Goal: Task Accomplishment & Management: Complete application form

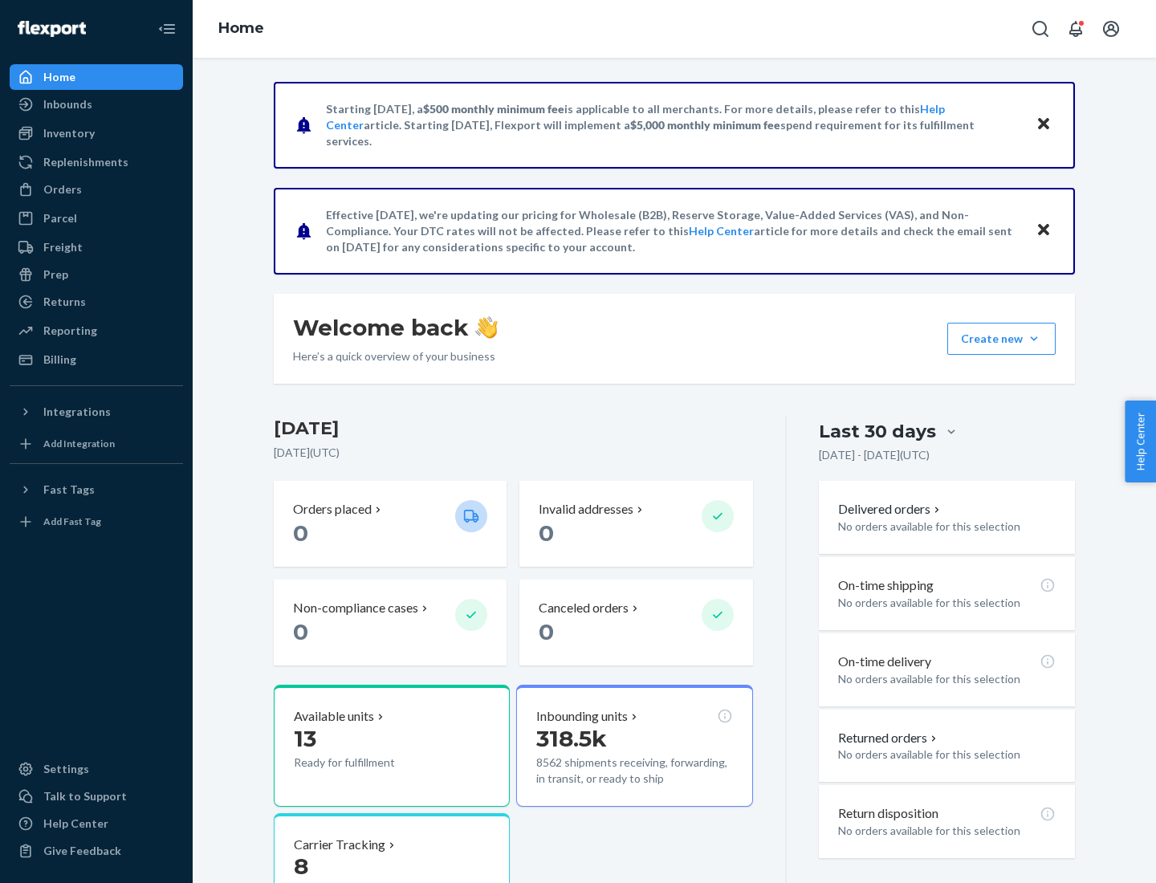
click at [1034, 339] on button "Create new Create new inbound Create new order Create new product" at bounding box center [1001, 339] width 108 height 32
click at [96, 104] on div "Inbounds" at bounding box center [96, 104] width 170 height 22
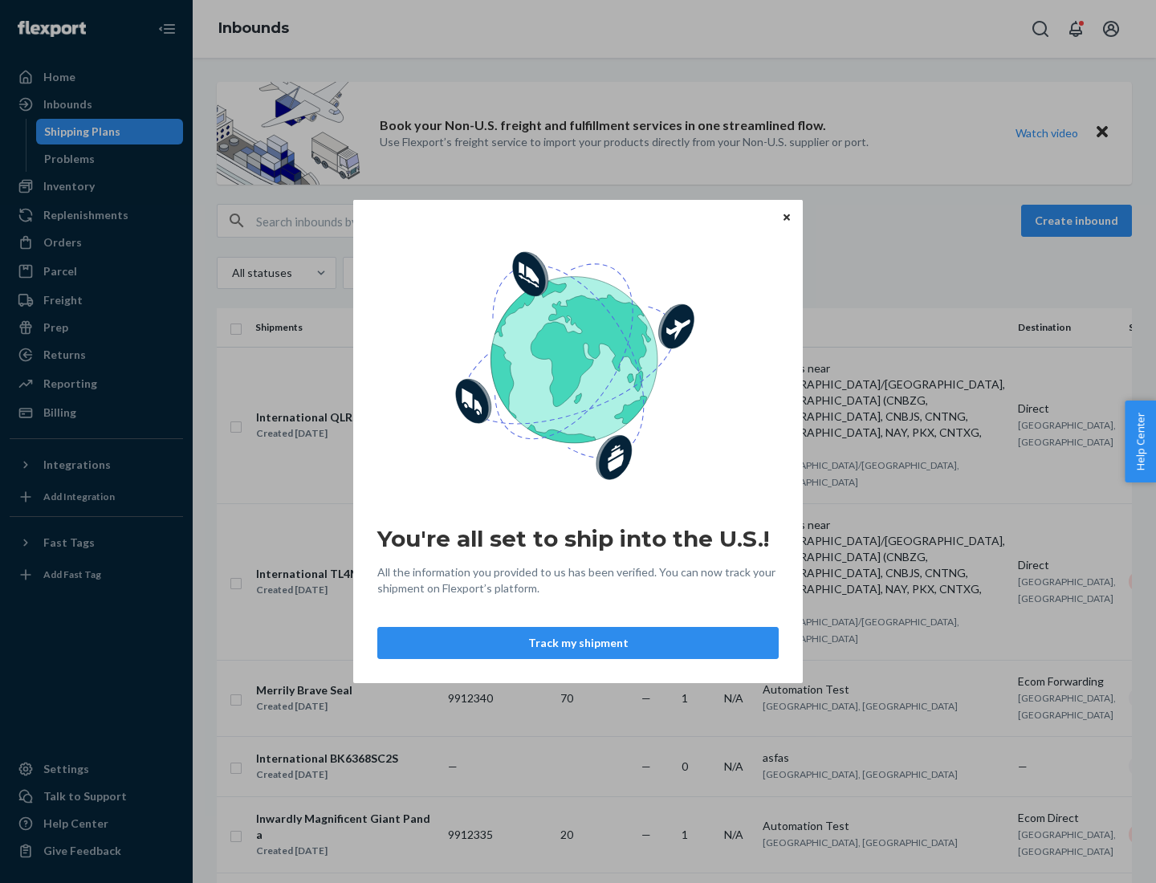
click at [786, 217] on icon "Close" at bounding box center [786, 216] width 6 height 6
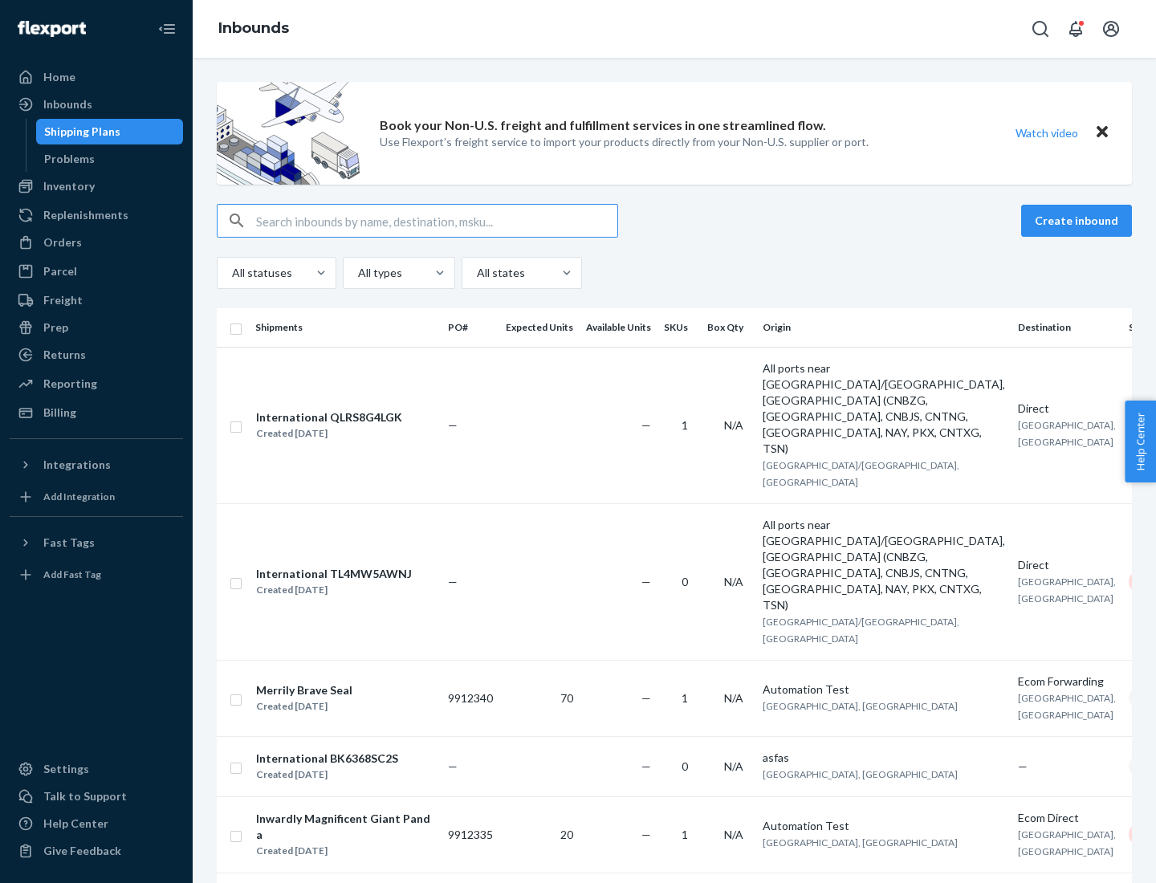
click at [1079, 221] on button "Create inbound" at bounding box center [1076, 221] width 111 height 32
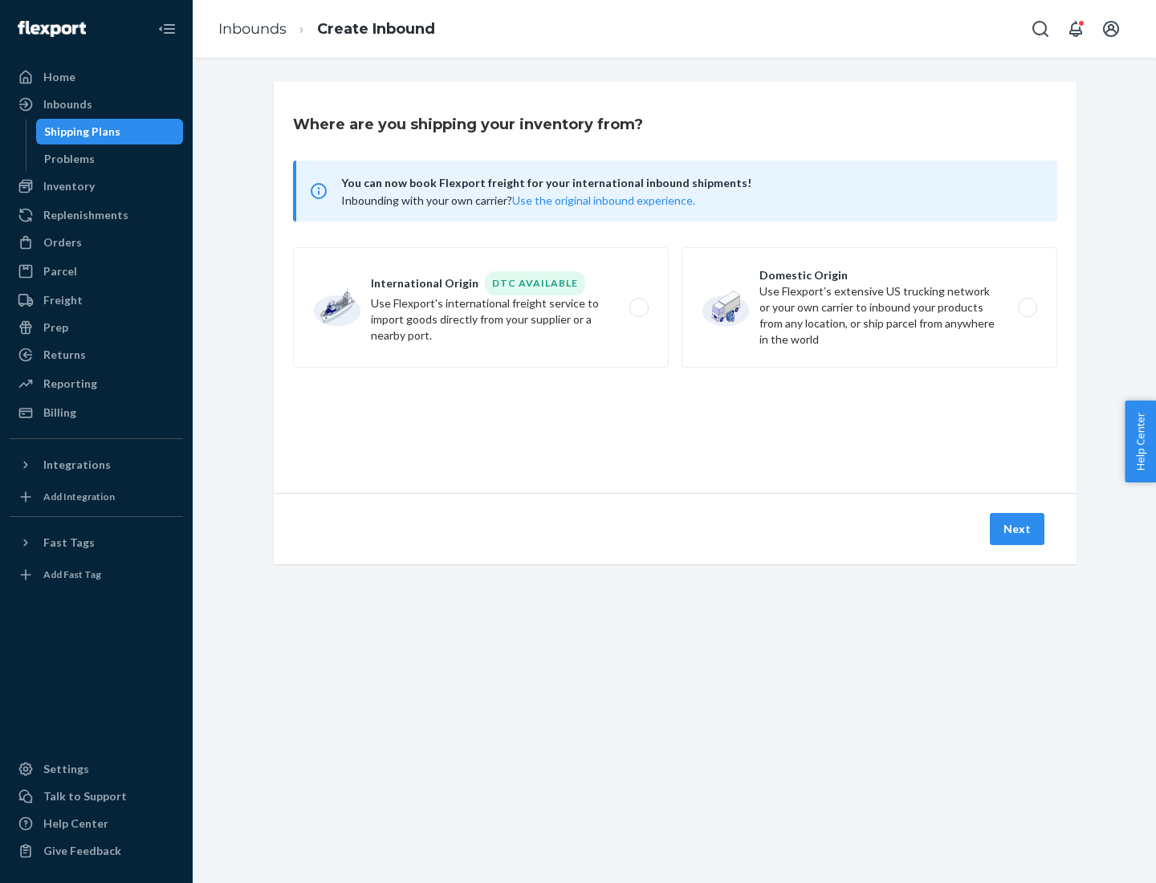
click at [869, 307] on label "Domestic Origin Use Flexport’s extensive US trucking network or your own carrie…" at bounding box center [869, 307] width 376 height 120
click at [1026, 307] on input "Domestic Origin Use Flexport’s extensive US trucking network or your own carrie…" at bounding box center [1031, 308] width 10 height 10
radio input "true"
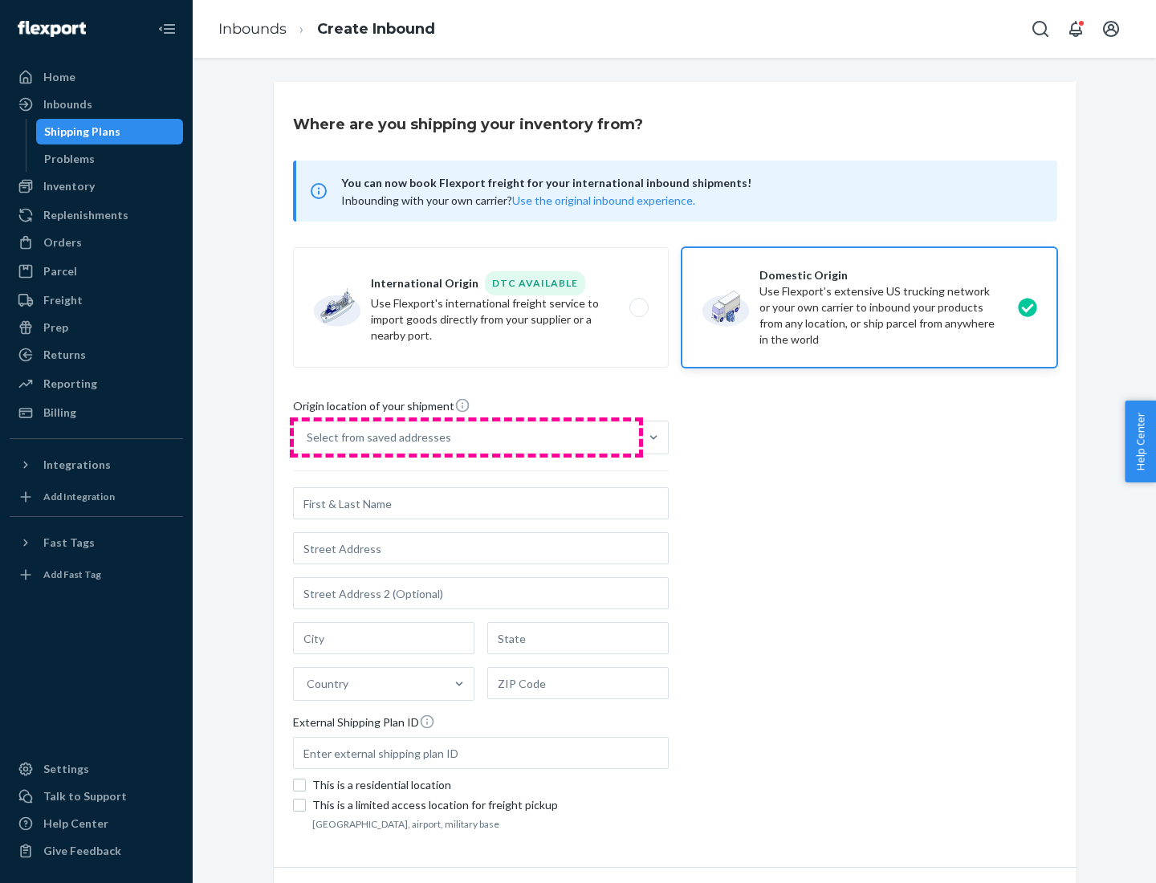
click at [466, 437] on div "Select from saved addresses" at bounding box center [466, 437] width 345 height 32
click at [308, 437] on input "Select from saved addresses" at bounding box center [308, 437] width 2 height 16
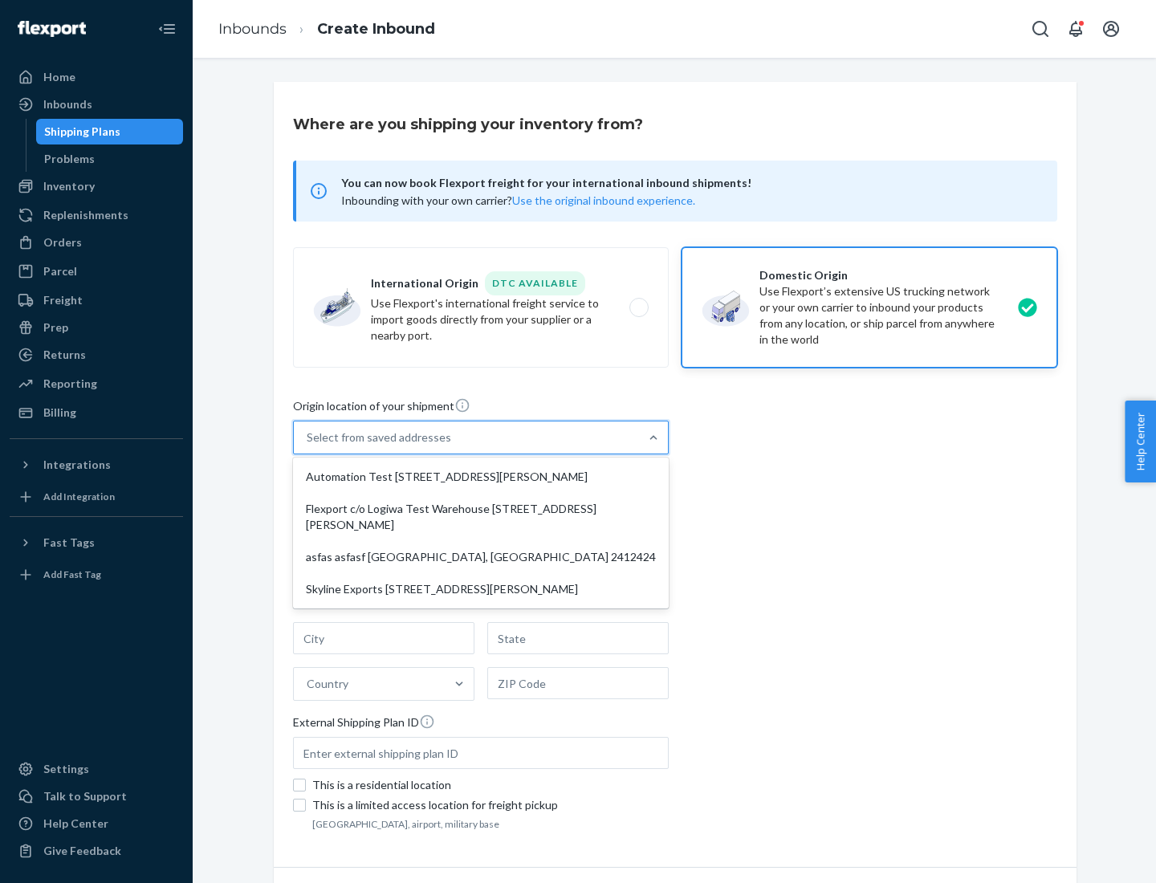
scroll to position [6, 0]
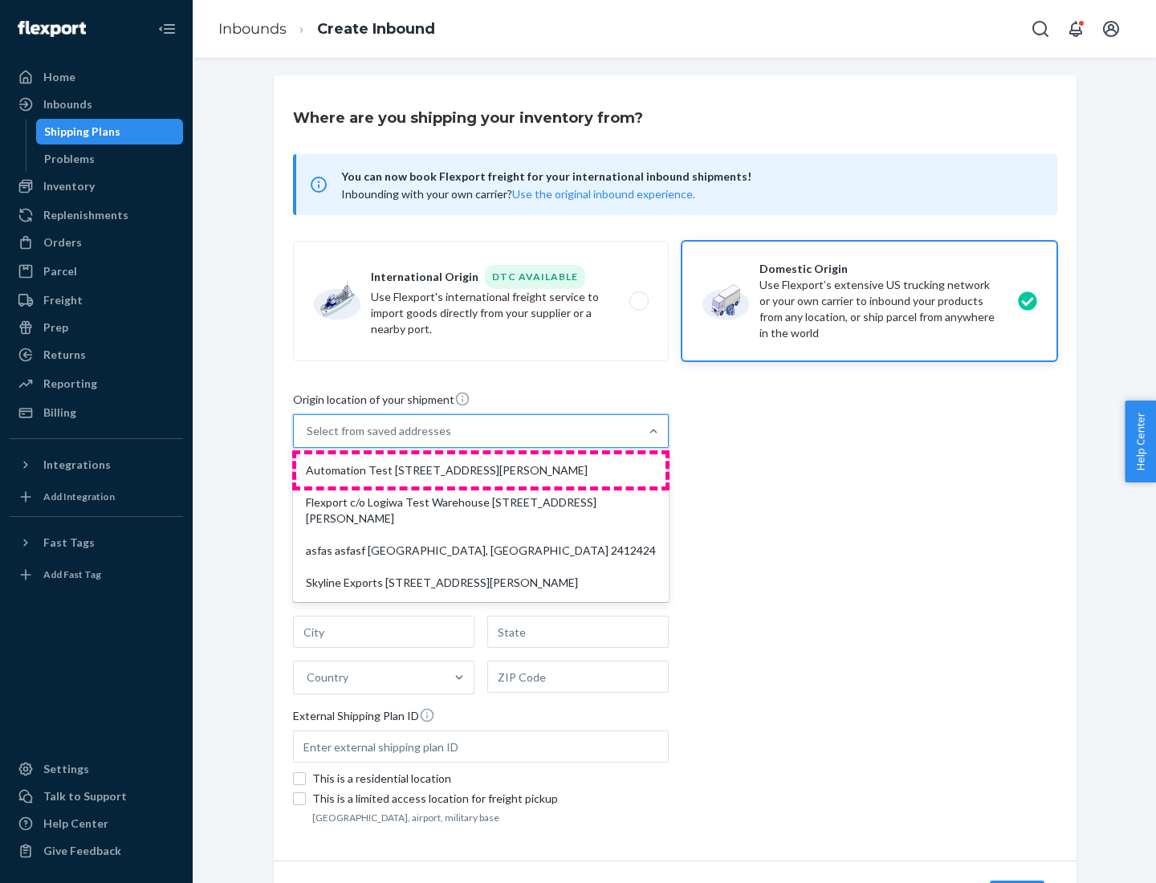
click at [481, 470] on div "Automation Test [STREET_ADDRESS][PERSON_NAME]" at bounding box center [480, 470] width 369 height 32
click at [308, 439] on input "option Automation Test [STREET_ADDRESS][PERSON_NAME] focused, 1 of 4. 4 results…" at bounding box center [308, 431] width 2 height 16
type input "Automation Test"
type input "[STREET_ADDRESS][PERSON_NAME]"
type input "9th Floor"
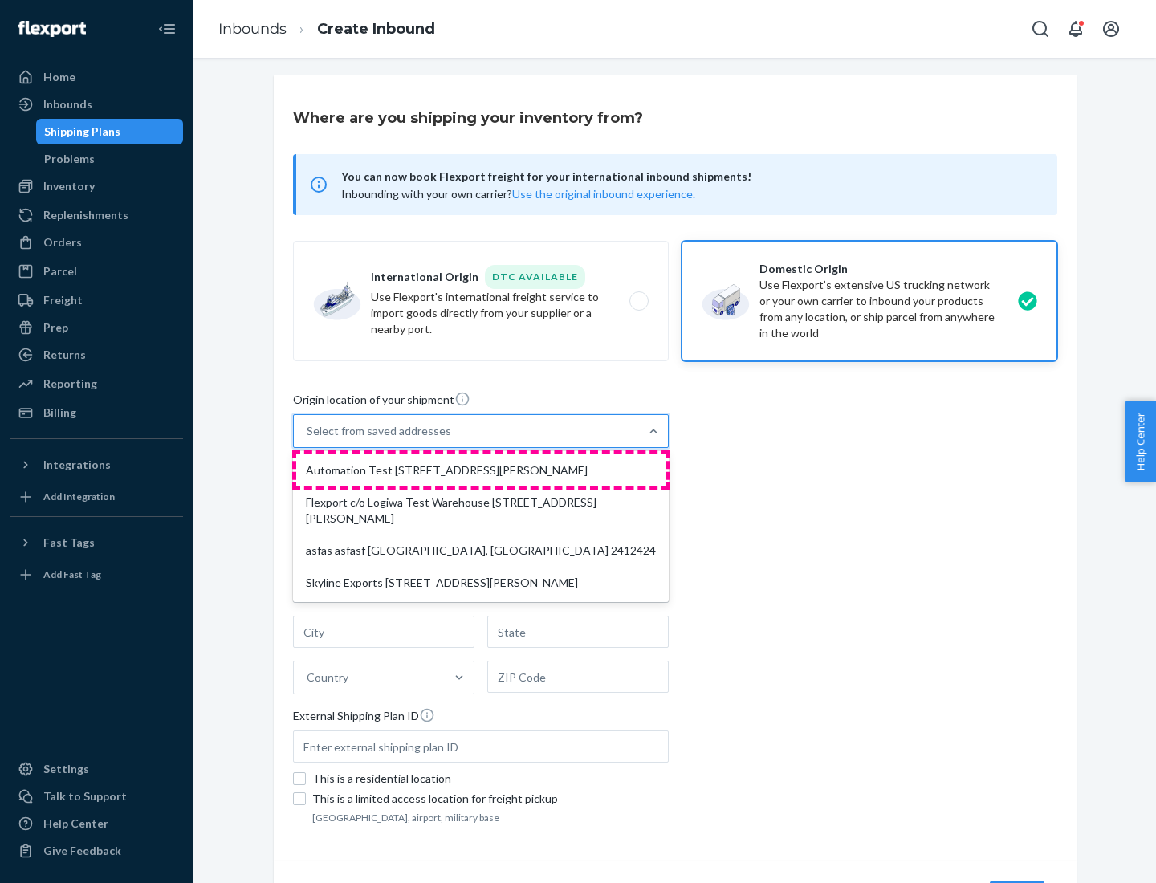
type input "[GEOGRAPHIC_DATA]"
type input "CA"
type input "94104"
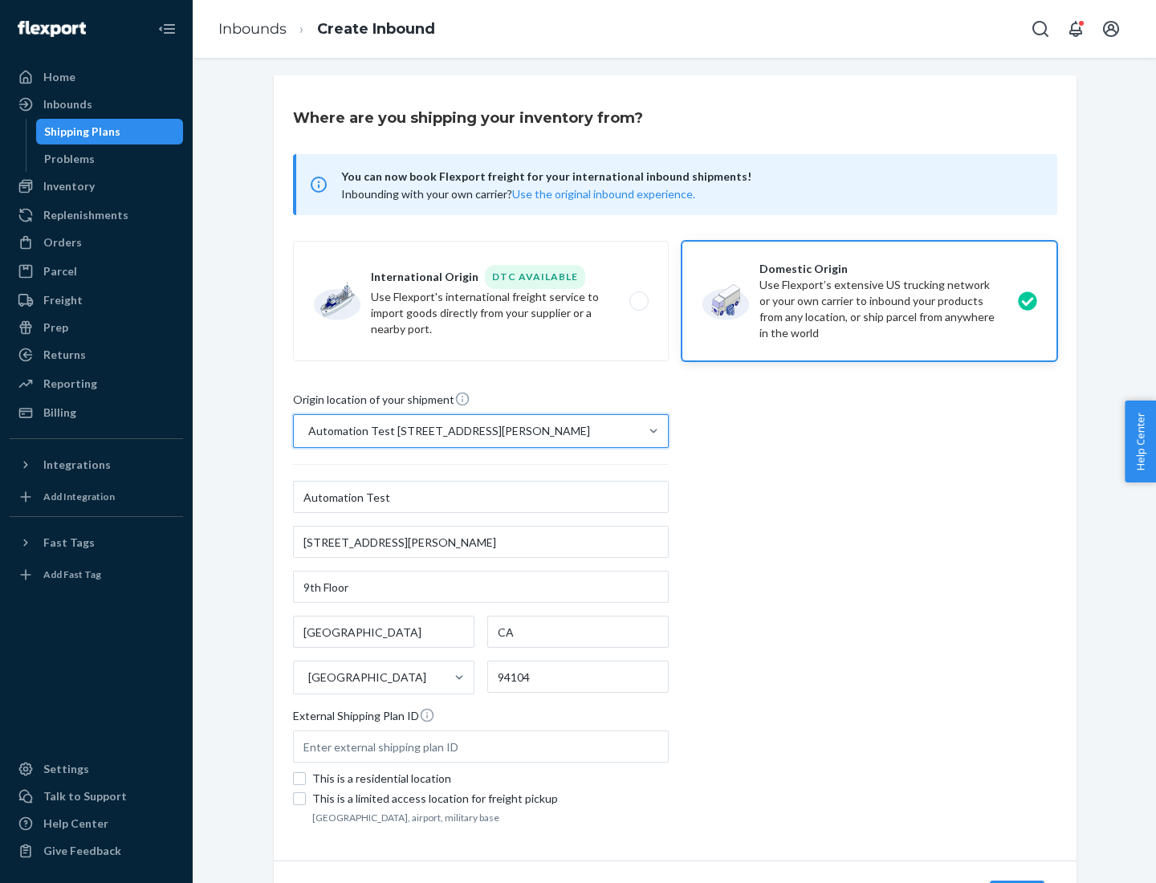
scroll to position [94, 0]
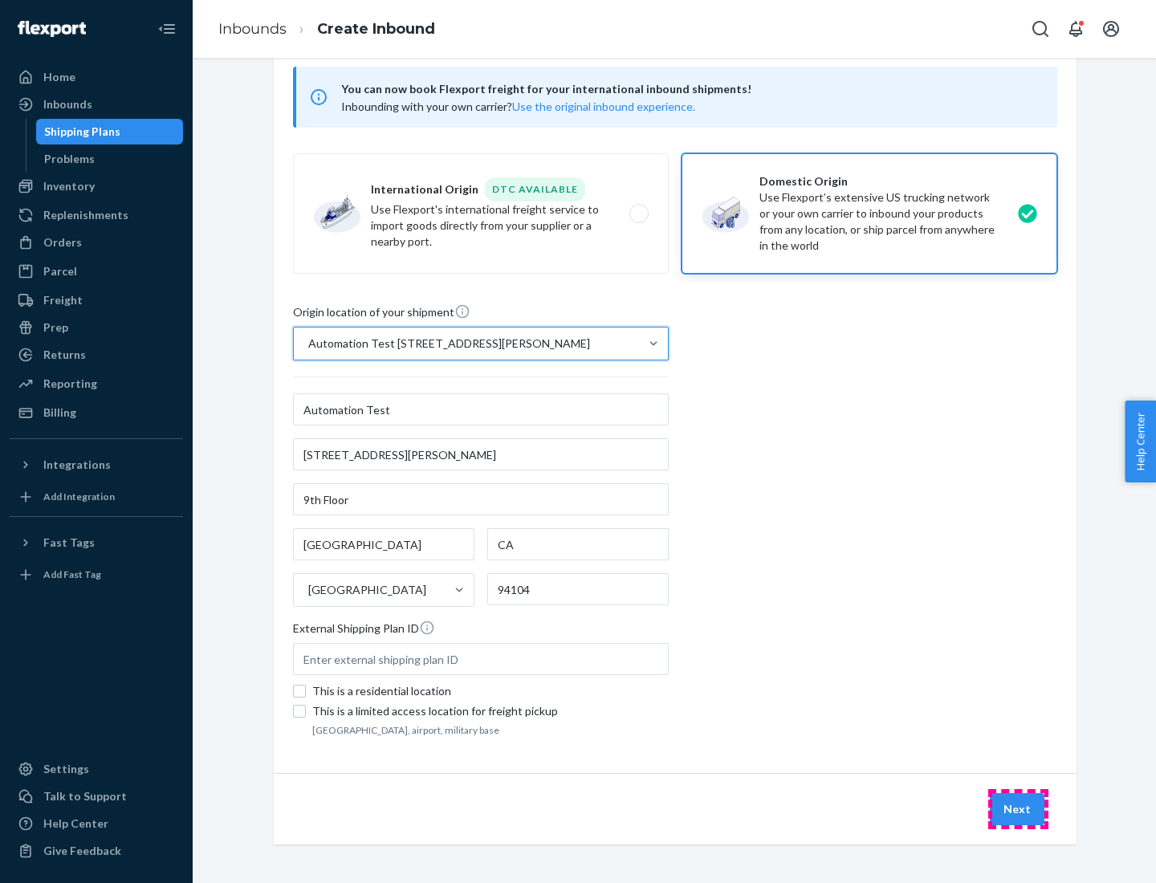
click at [1018, 809] on button "Next" at bounding box center [1016, 809] width 55 height 32
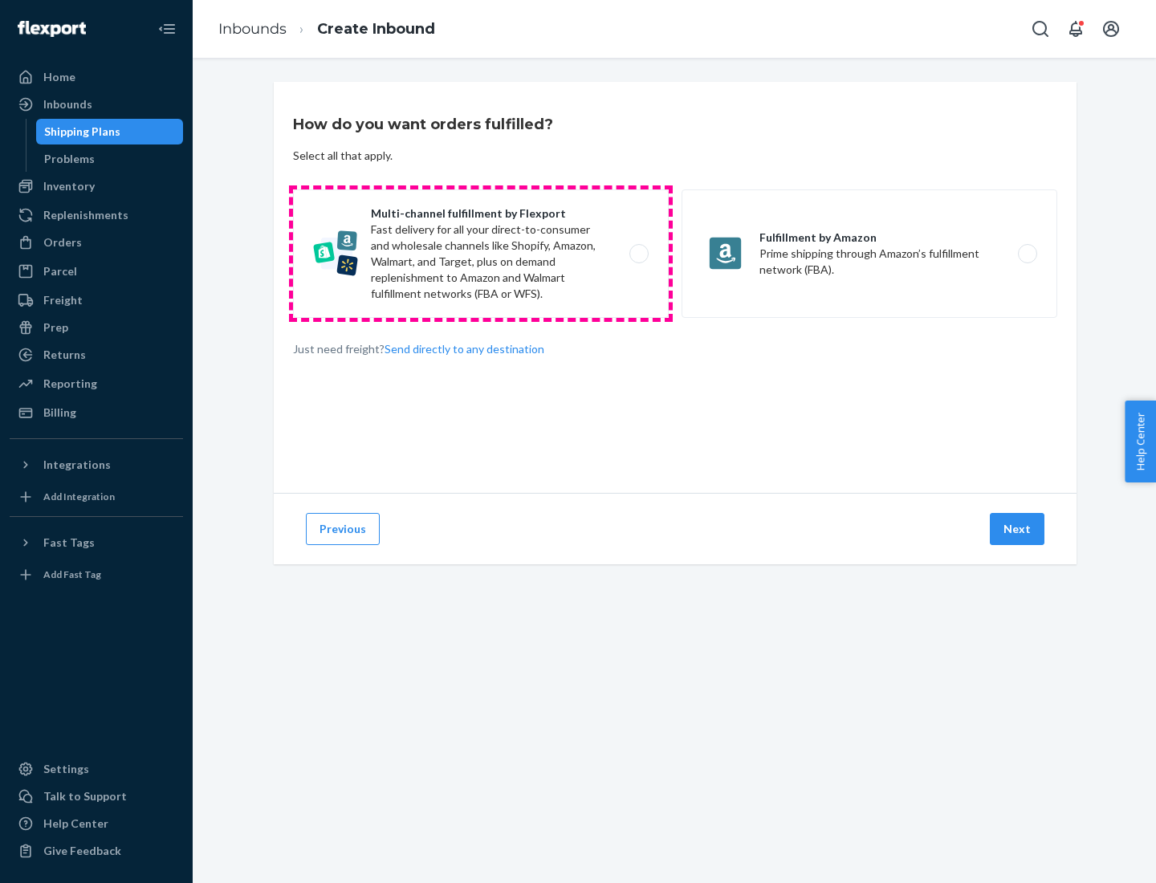
click at [481, 254] on label "Multi-channel fulfillment by Flexport Fast delivery for all your direct-to-cons…" at bounding box center [481, 253] width 376 height 128
click at [638, 254] on input "Multi-channel fulfillment by Flexport Fast delivery for all your direct-to-cons…" at bounding box center [643, 254] width 10 height 10
radio input "true"
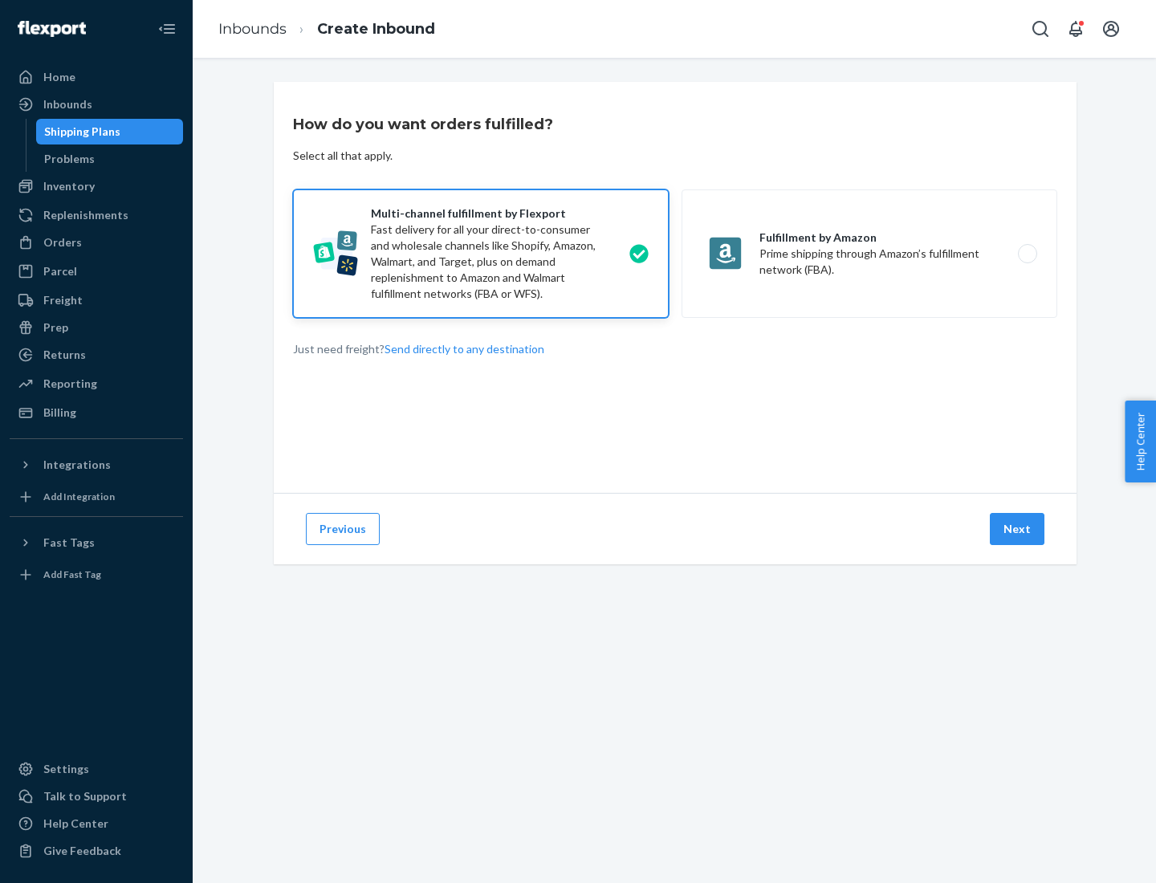
click at [1018, 529] on button "Next" at bounding box center [1016, 529] width 55 height 32
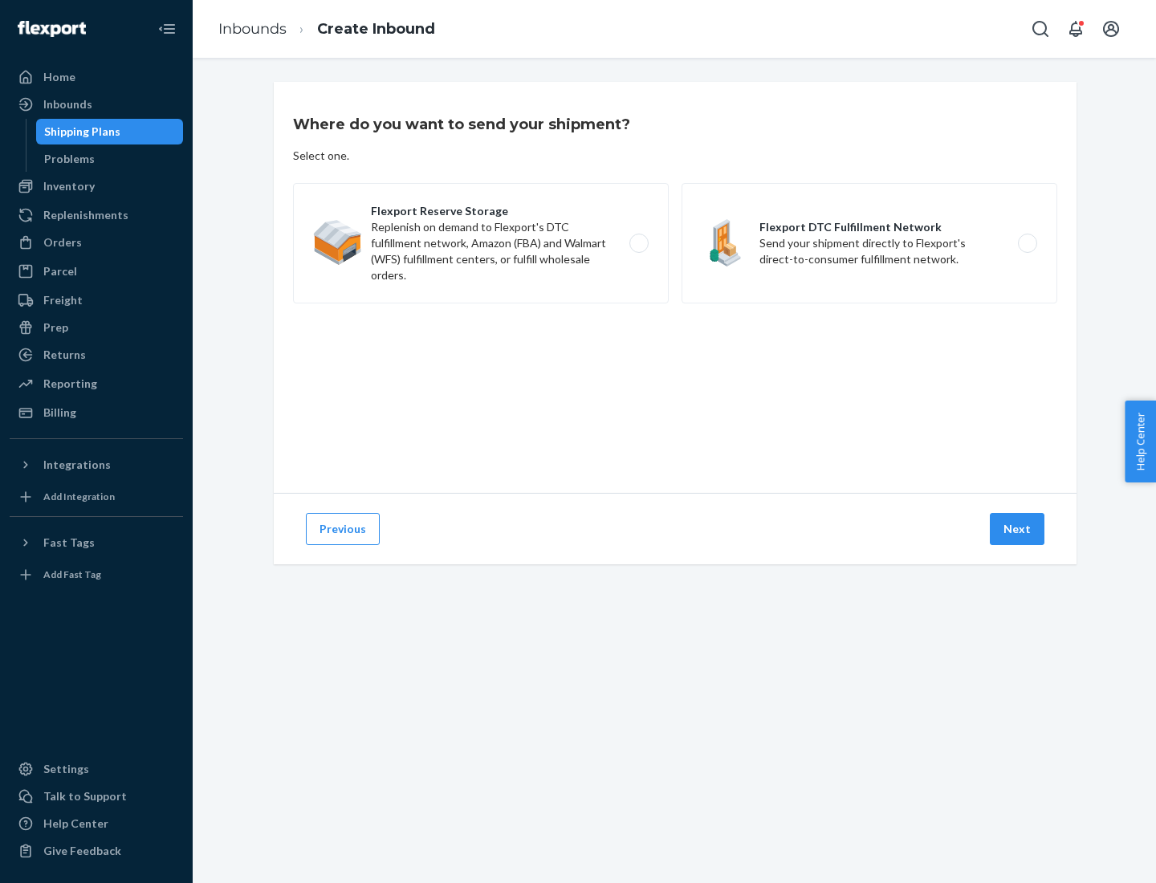
click at [481, 243] on label "Flexport Reserve Storage Replenish on demand to Flexport's DTC fulfillment netw…" at bounding box center [481, 243] width 376 height 120
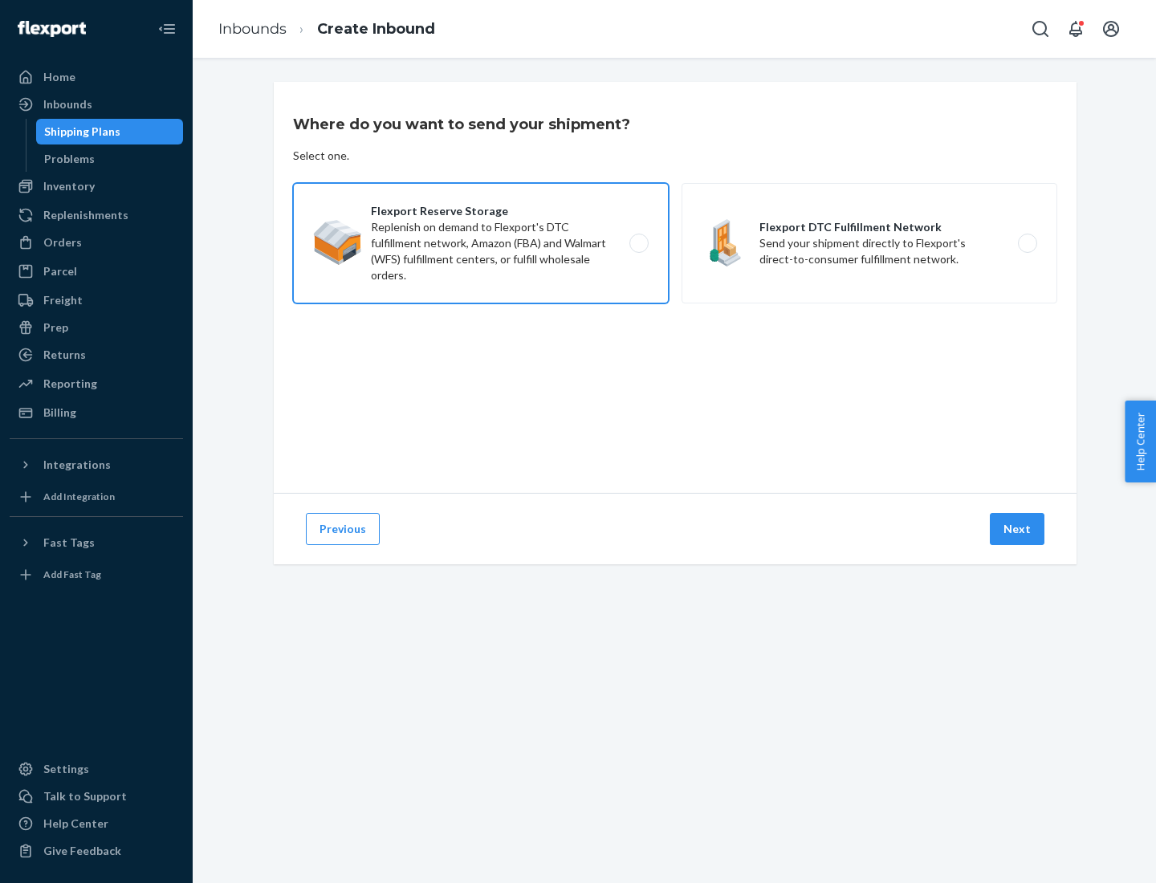
click at [638, 243] on input "Flexport Reserve Storage Replenish on demand to Flexport's DTC fulfillment netw…" at bounding box center [643, 243] width 10 height 10
radio input "true"
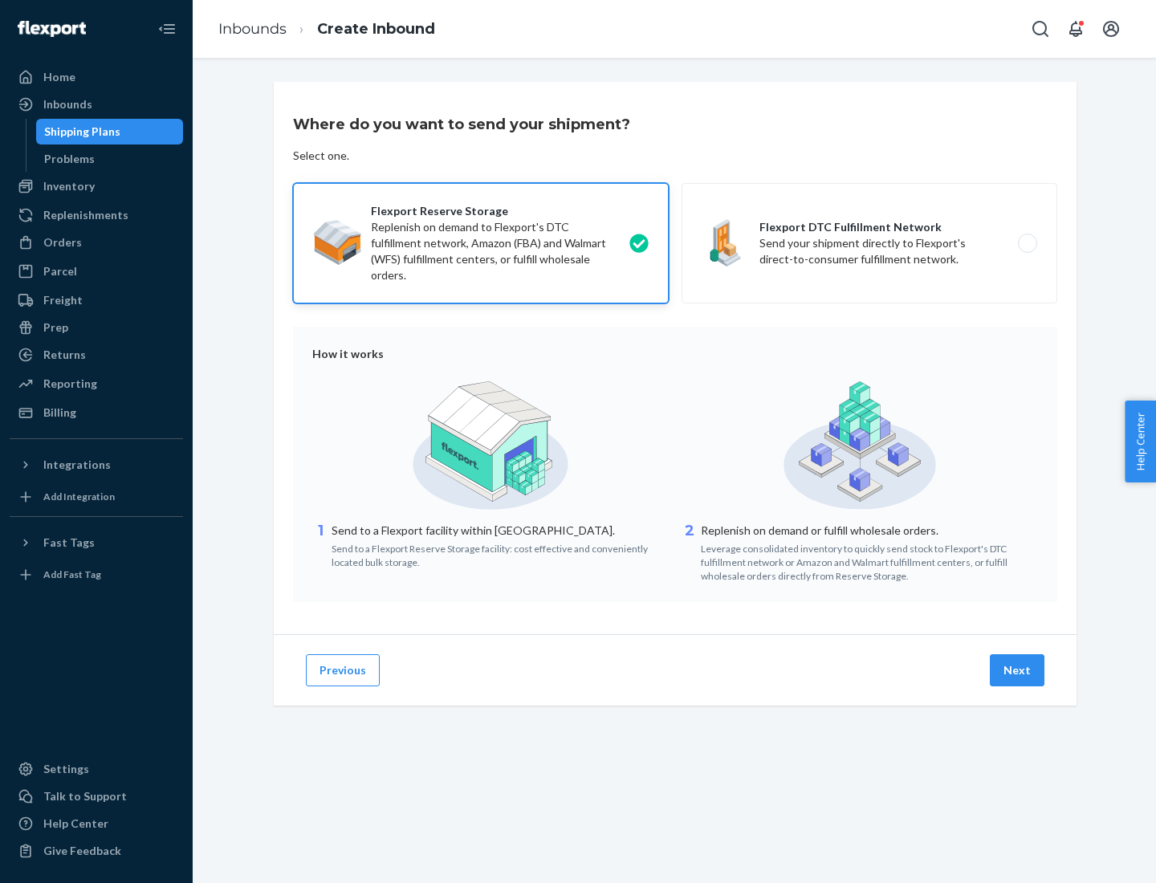
click at [1018, 670] on button "Next" at bounding box center [1016, 670] width 55 height 32
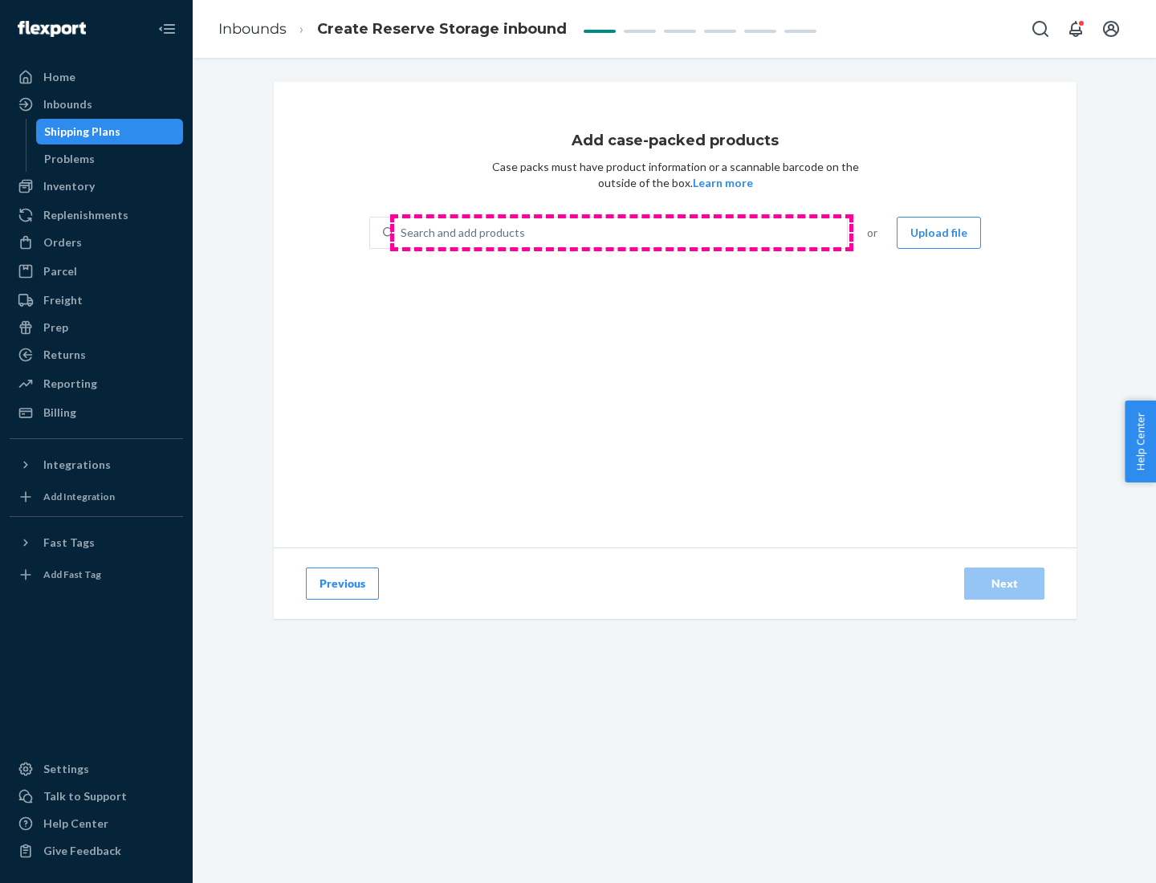
click at [621, 233] on div "Search and add products" at bounding box center [620, 232] width 453 height 29
click at [402, 233] on input "Search and add products" at bounding box center [401, 233] width 2 height 16
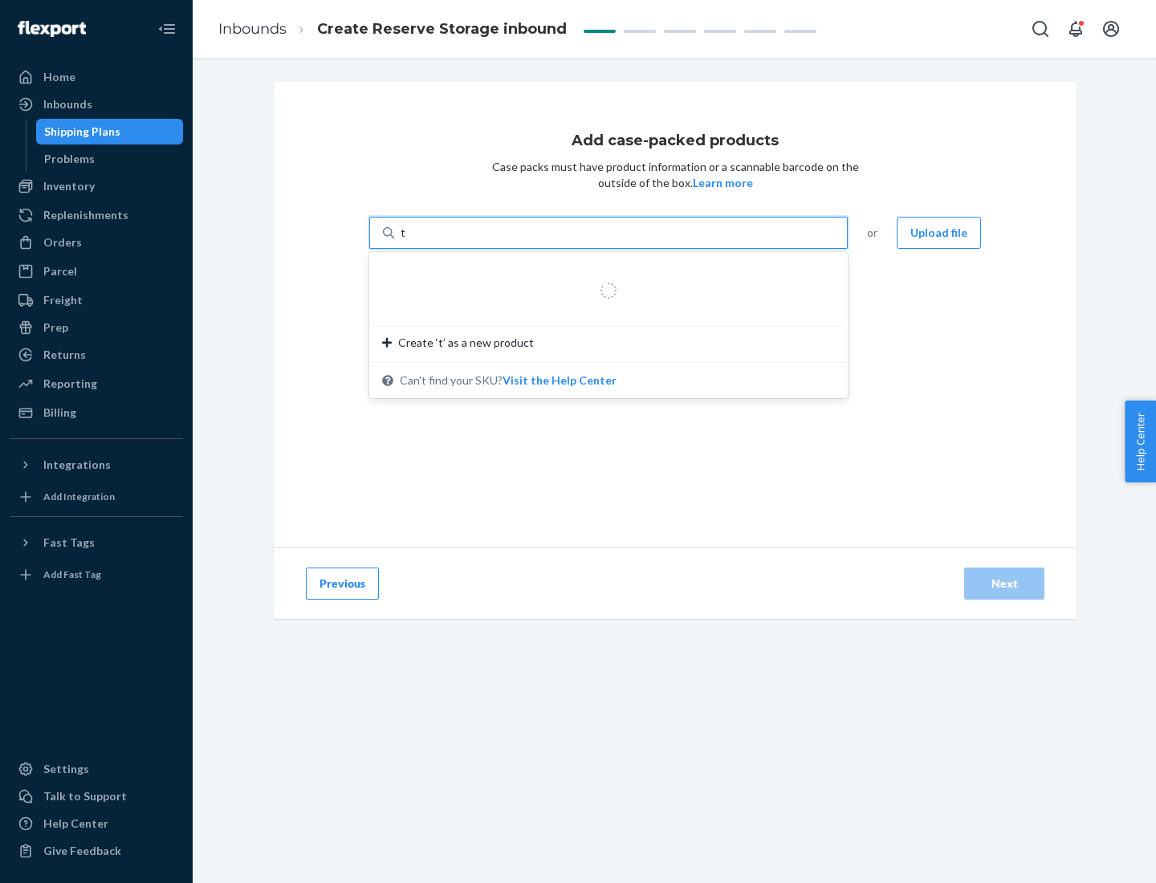
type input "test-syn"
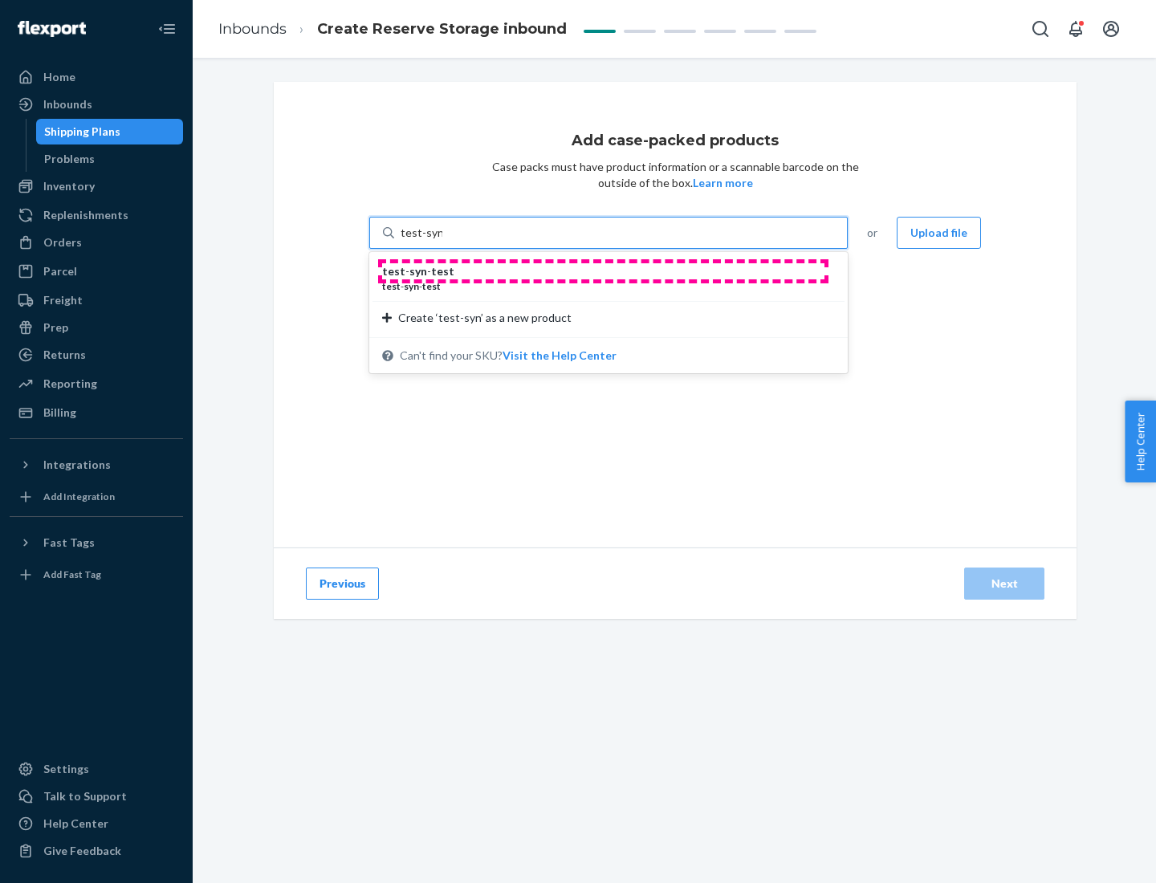
click at [603, 271] on div "test - syn - test" at bounding box center [602, 271] width 440 height 16
click at [442, 241] on input "test-syn" at bounding box center [421, 233] width 42 height 16
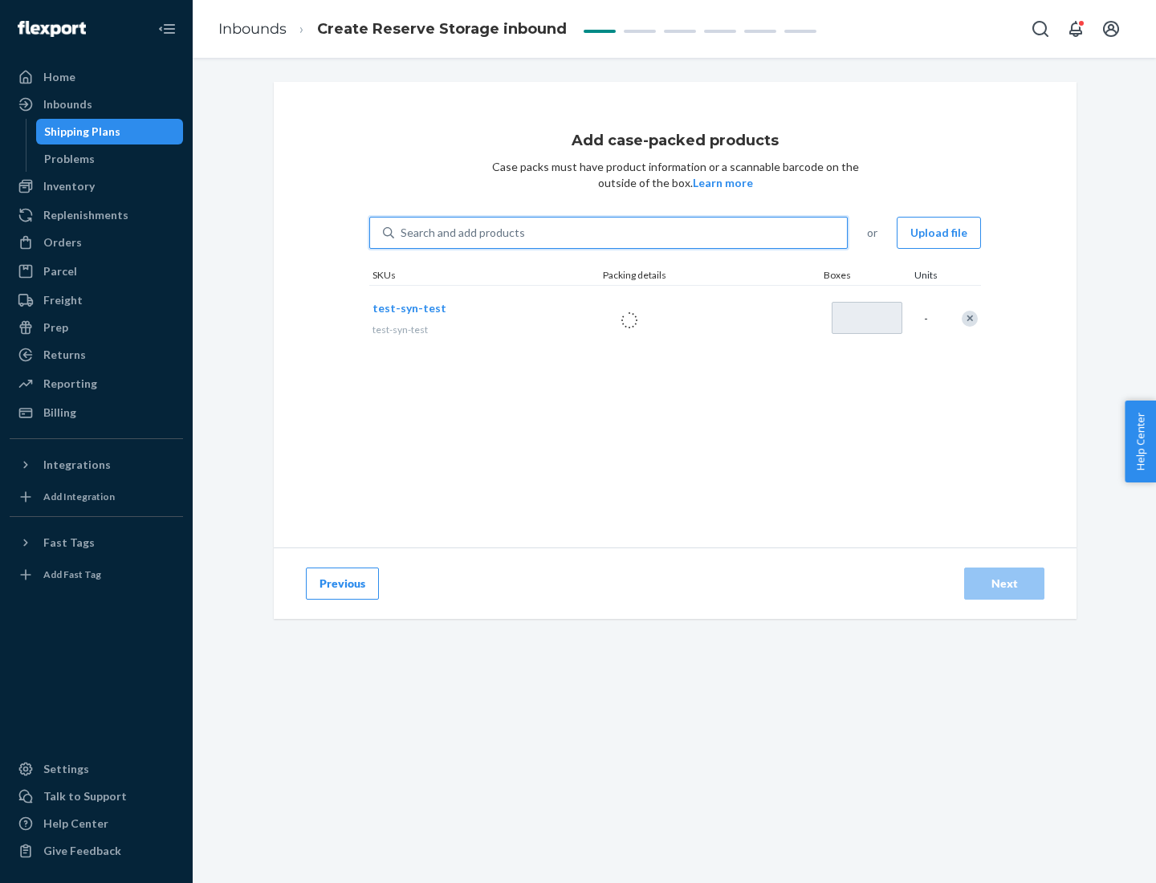
type input "1"
click at [1004, 583] on div "Next" at bounding box center [1003, 583] width 53 height 16
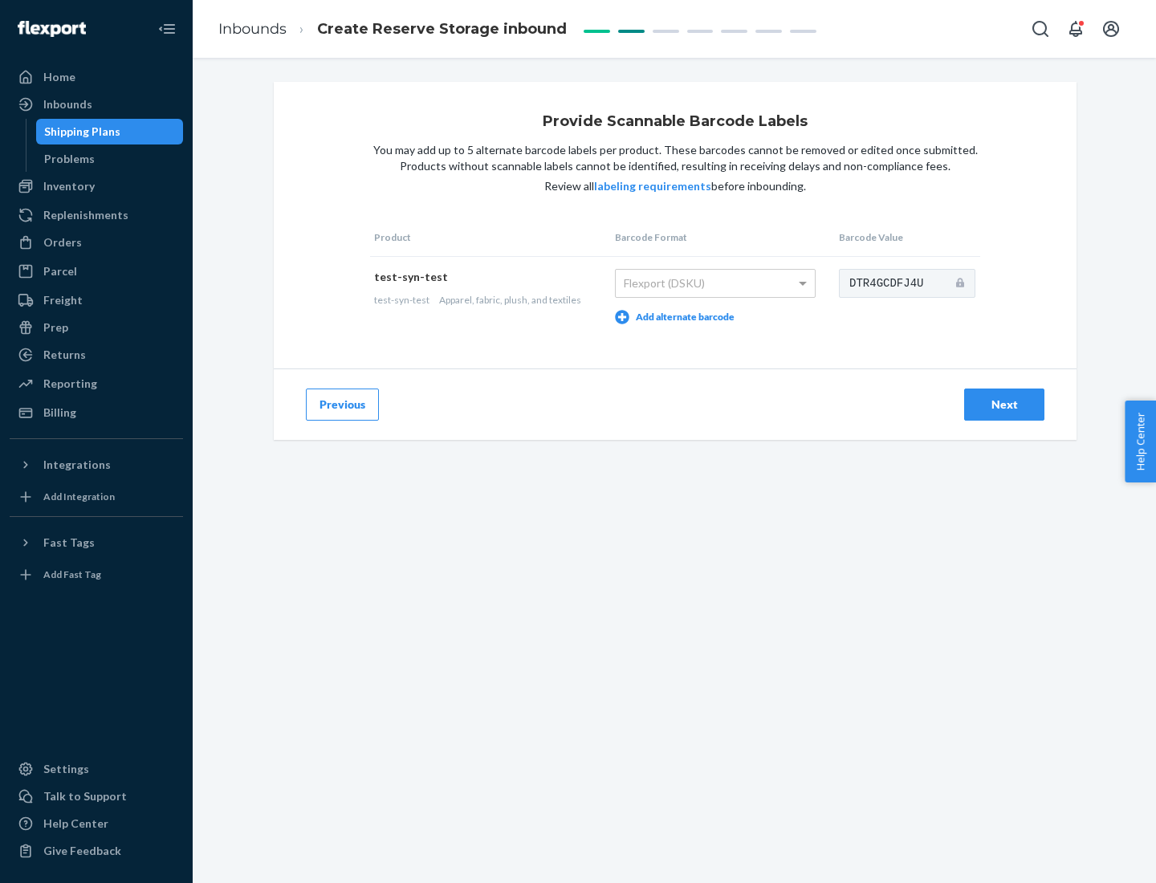
click at [1004, 404] on div "Next" at bounding box center [1003, 404] width 53 height 16
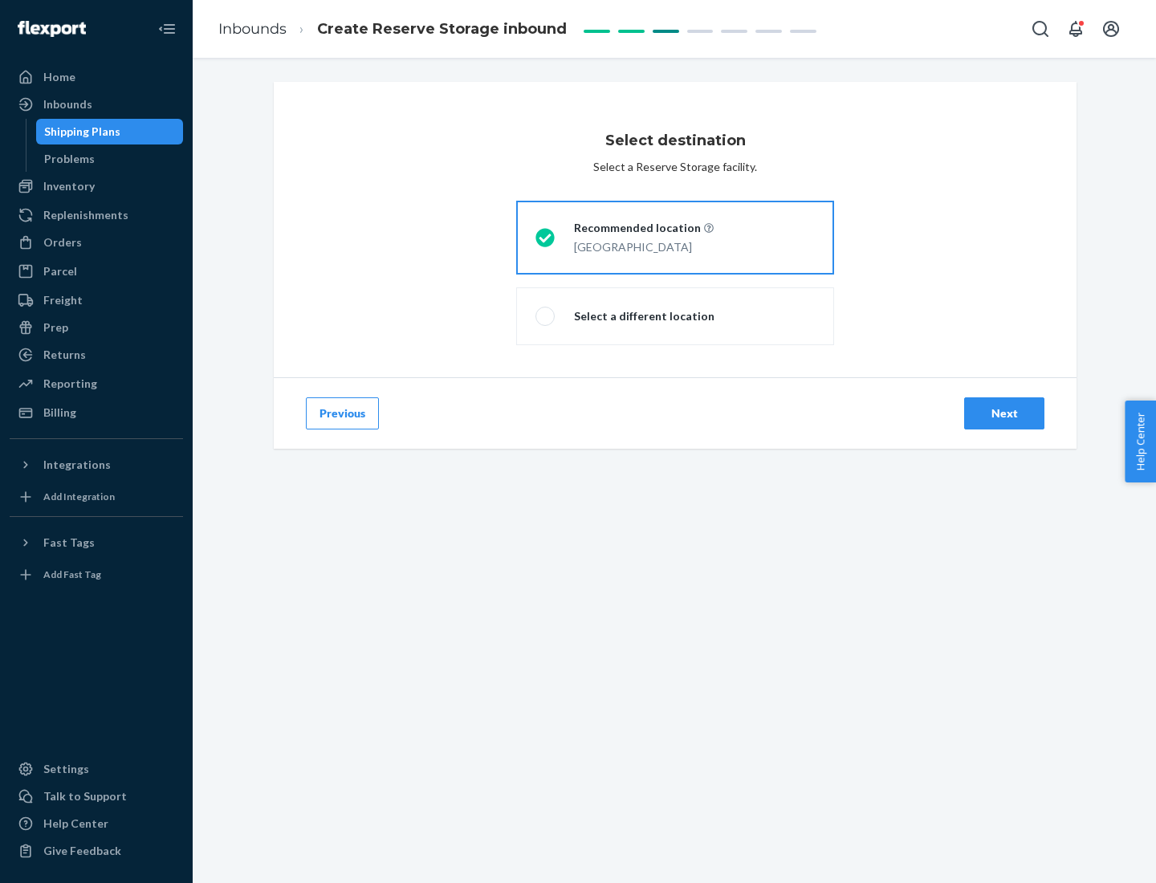
click at [1004, 413] on div "Next" at bounding box center [1003, 413] width 53 height 16
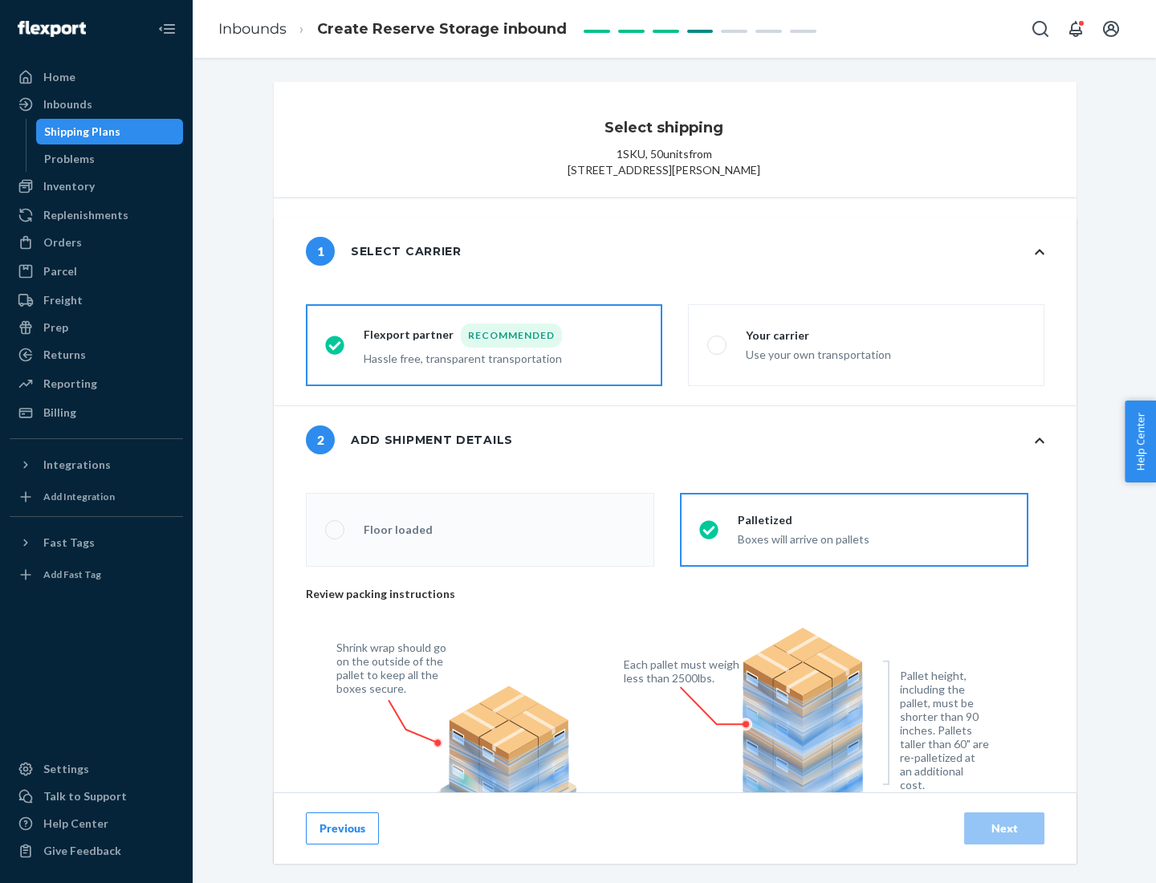
radio input "false"
type input "1"
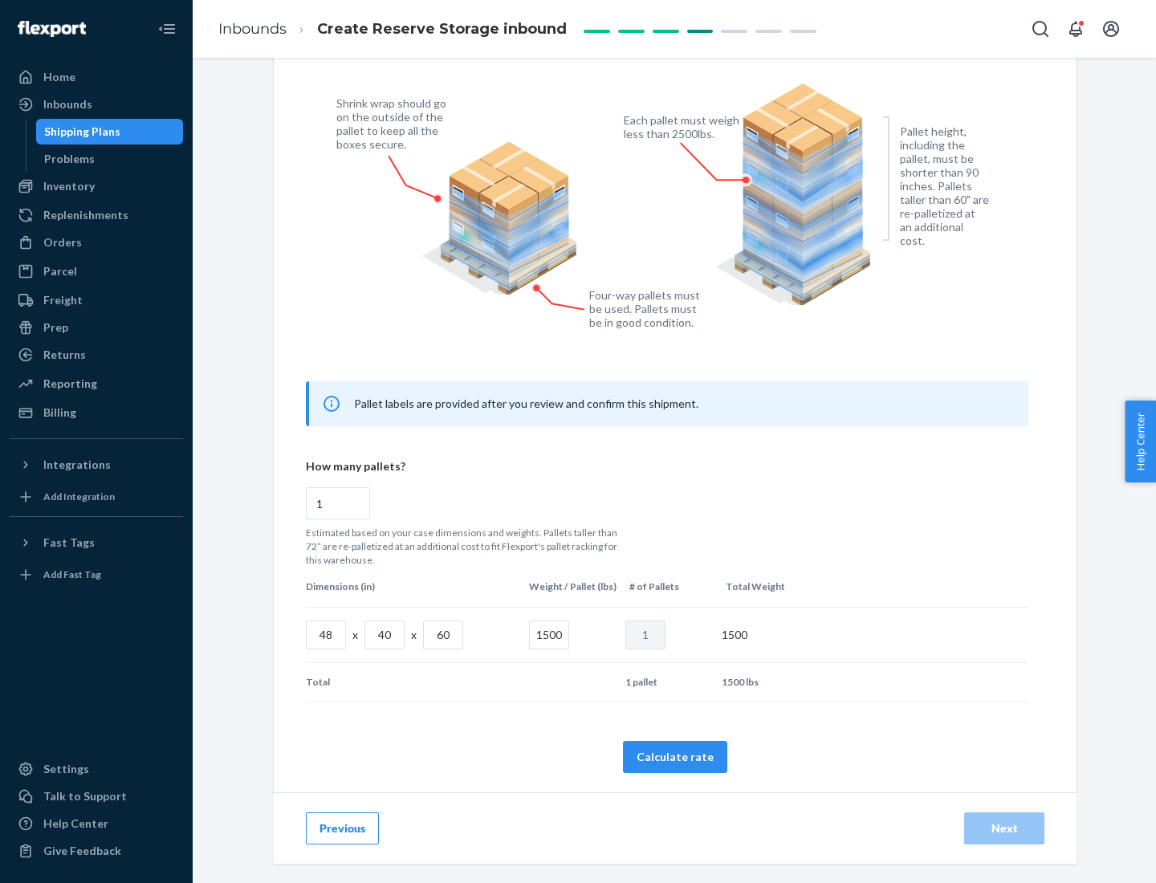
click at [675, 756] on button "Calculate rate" at bounding box center [675, 757] width 104 height 32
radio input "false"
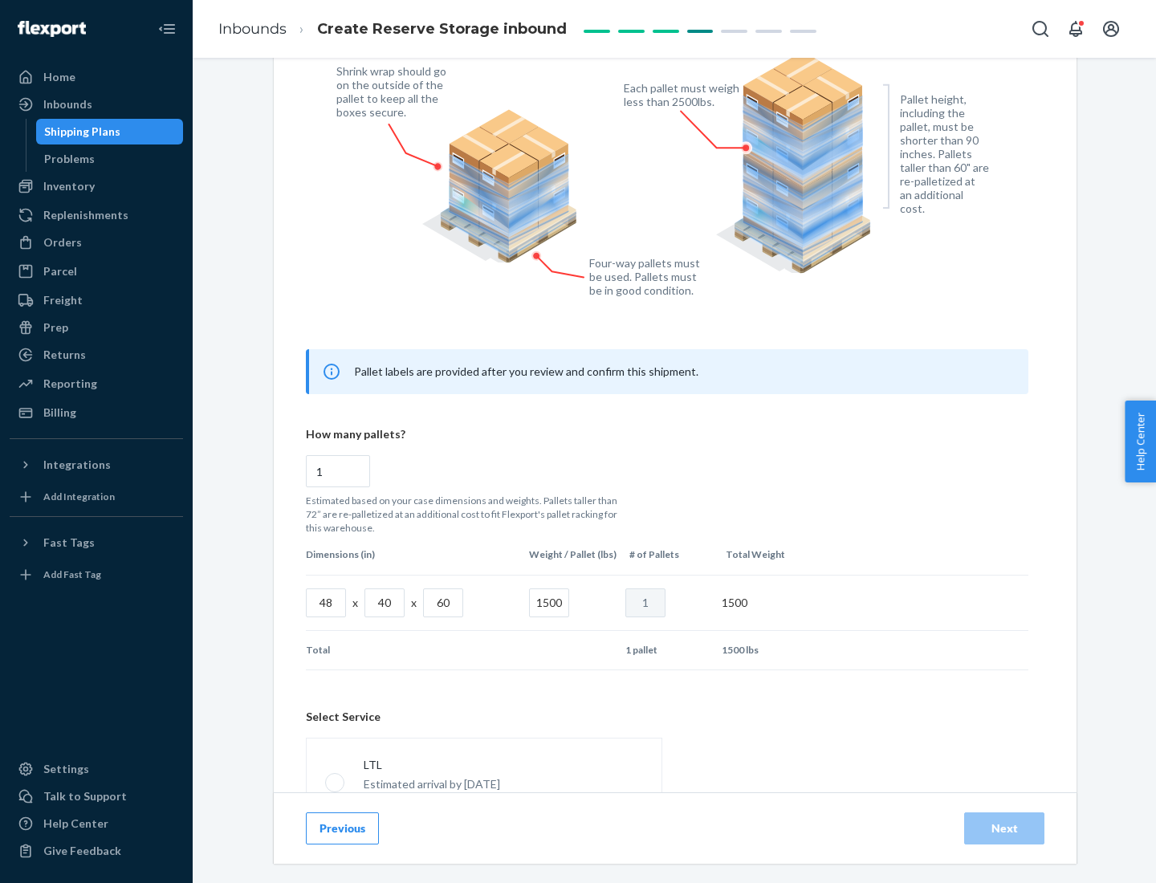
scroll to position [709, 0]
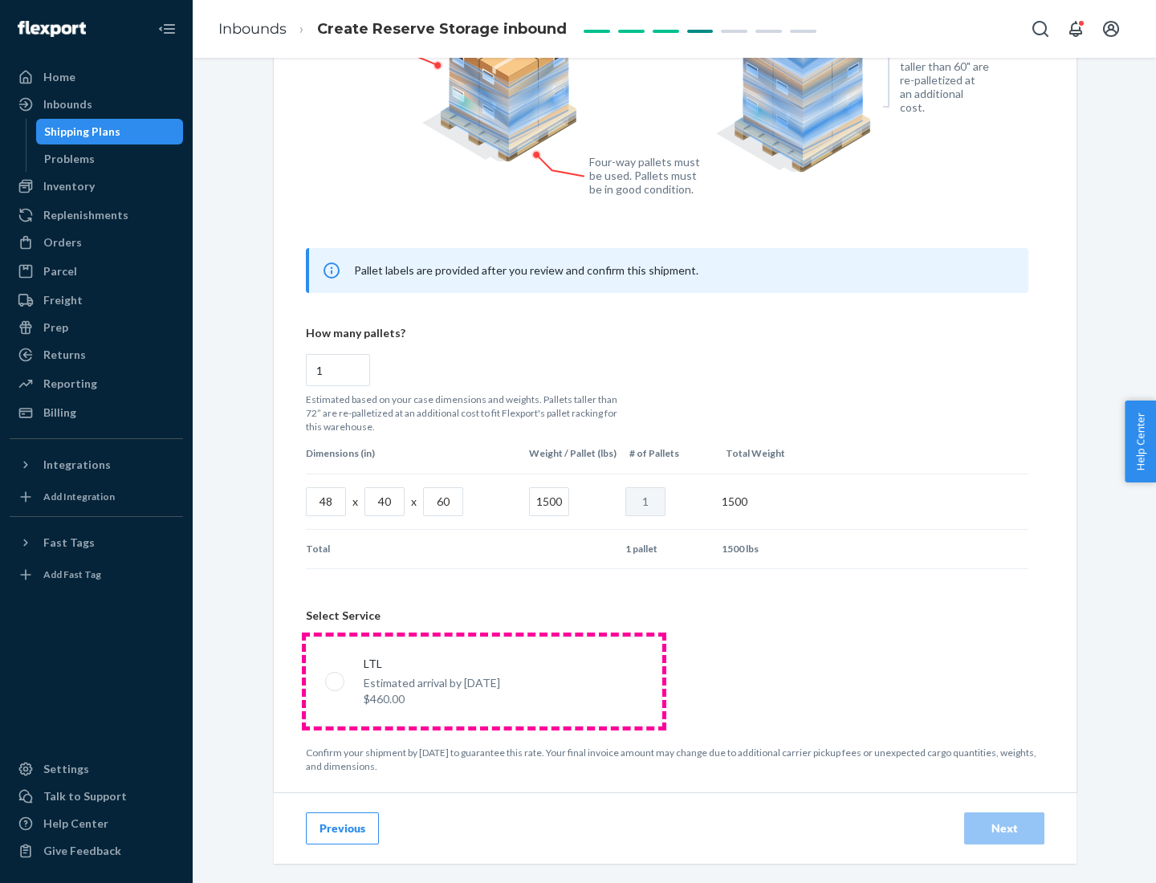
click at [483, 681] on p "Estimated arrival by [DATE]" at bounding box center [432, 683] width 136 height 16
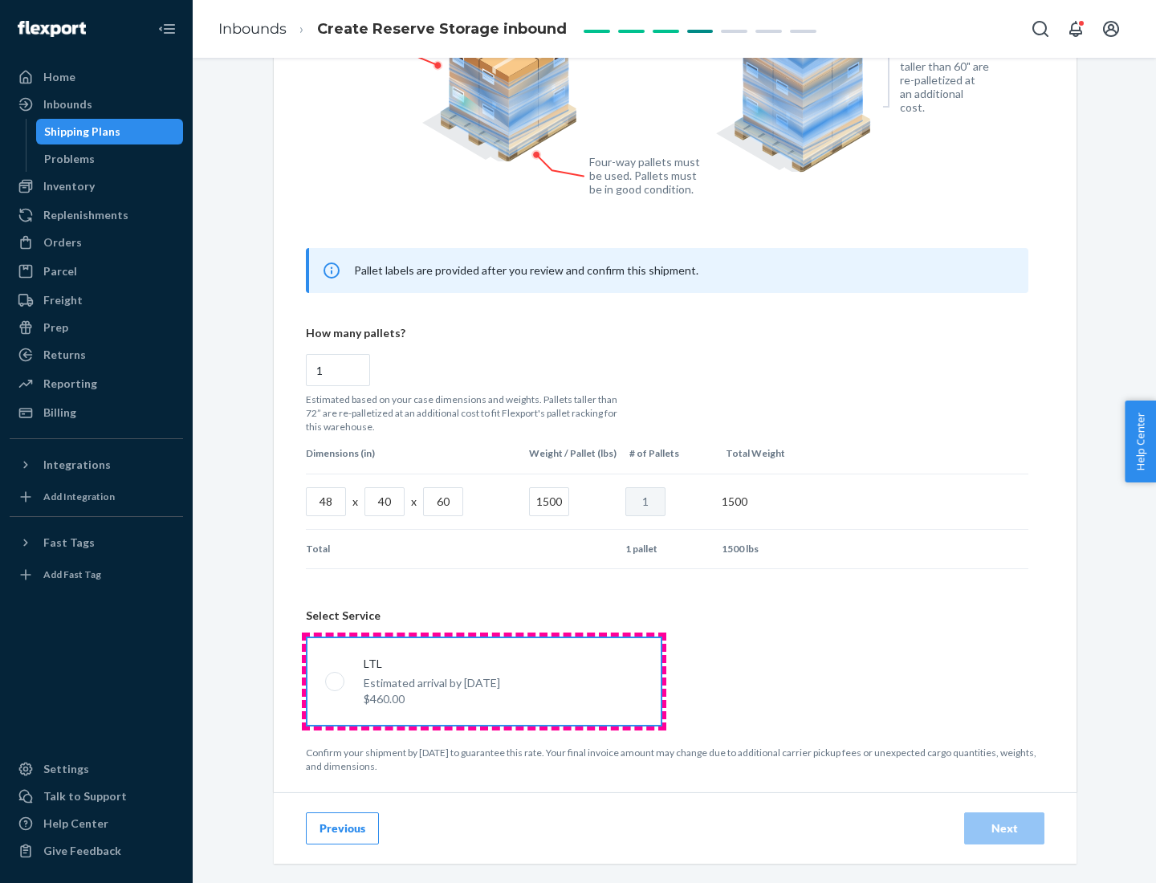
click at [335, 681] on input "LTL Estimated arrival by [DATE] $460.00" at bounding box center [330, 681] width 10 height 10
radio input "true"
radio input "false"
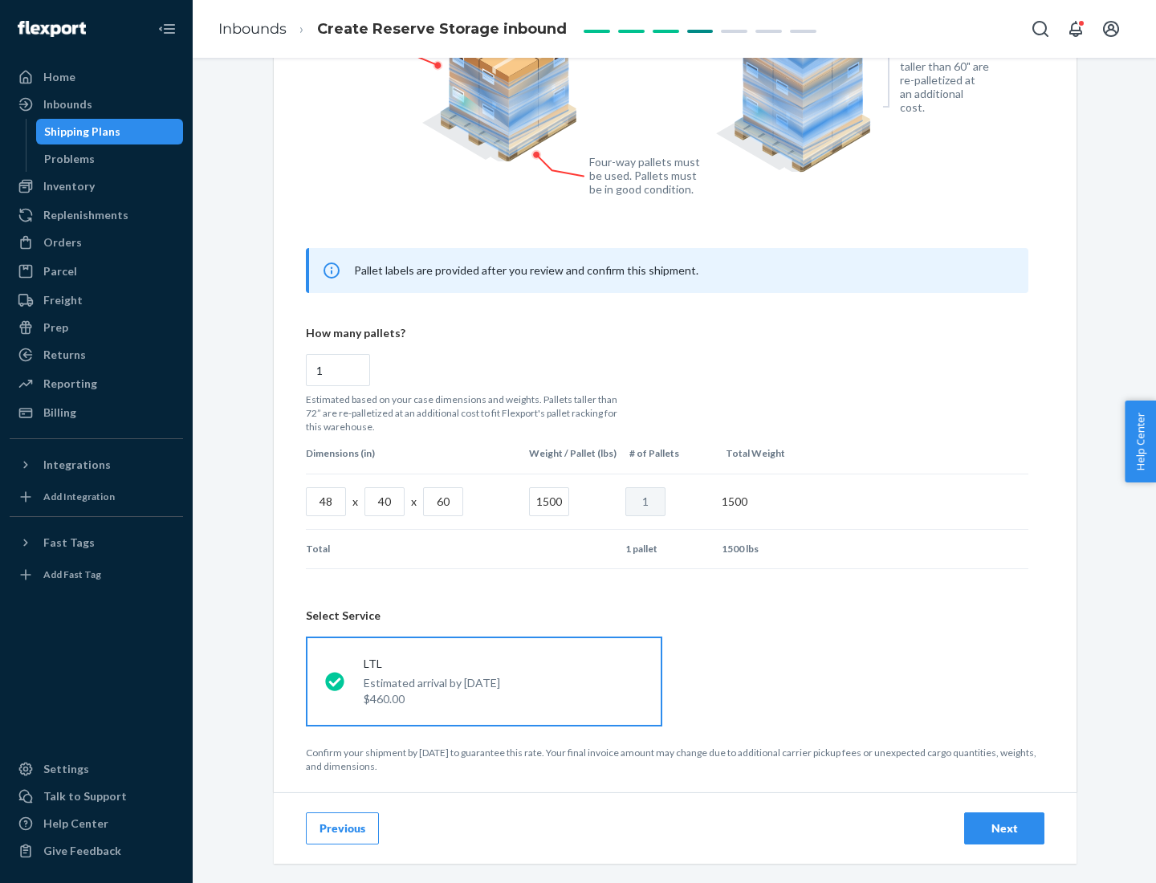
click at [1004, 827] on div "Next" at bounding box center [1003, 828] width 53 height 16
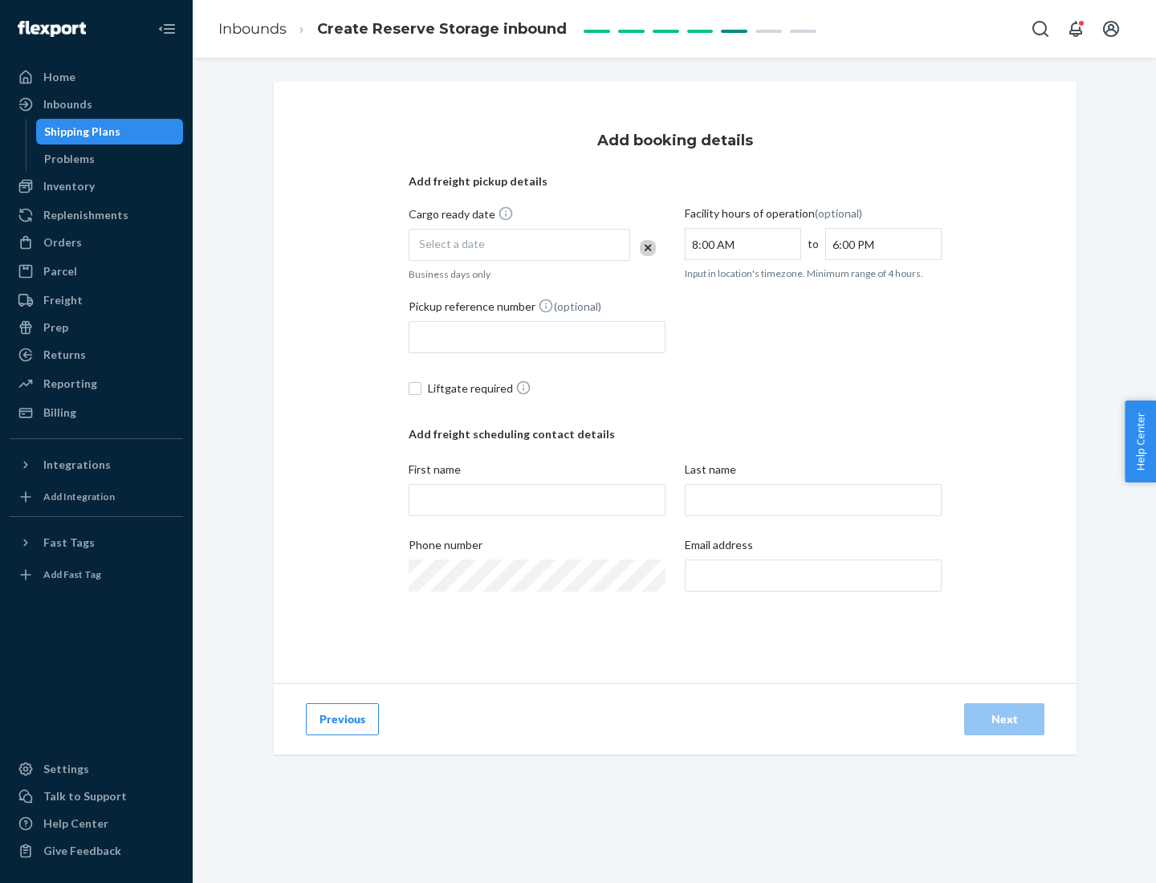
click at [519, 245] on div "Select a date" at bounding box center [518, 245] width 221 height 32
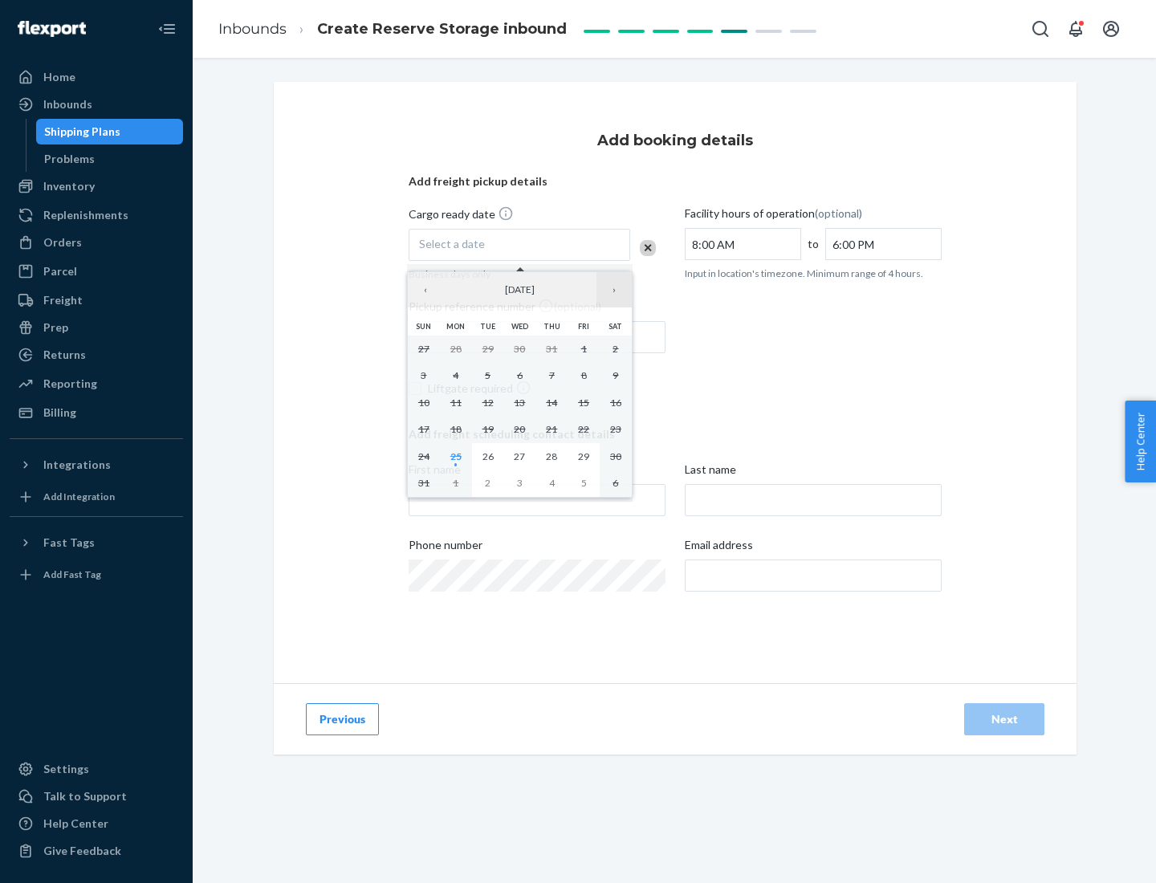
click at [614, 290] on button "›" at bounding box center [613, 289] width 35 height 35
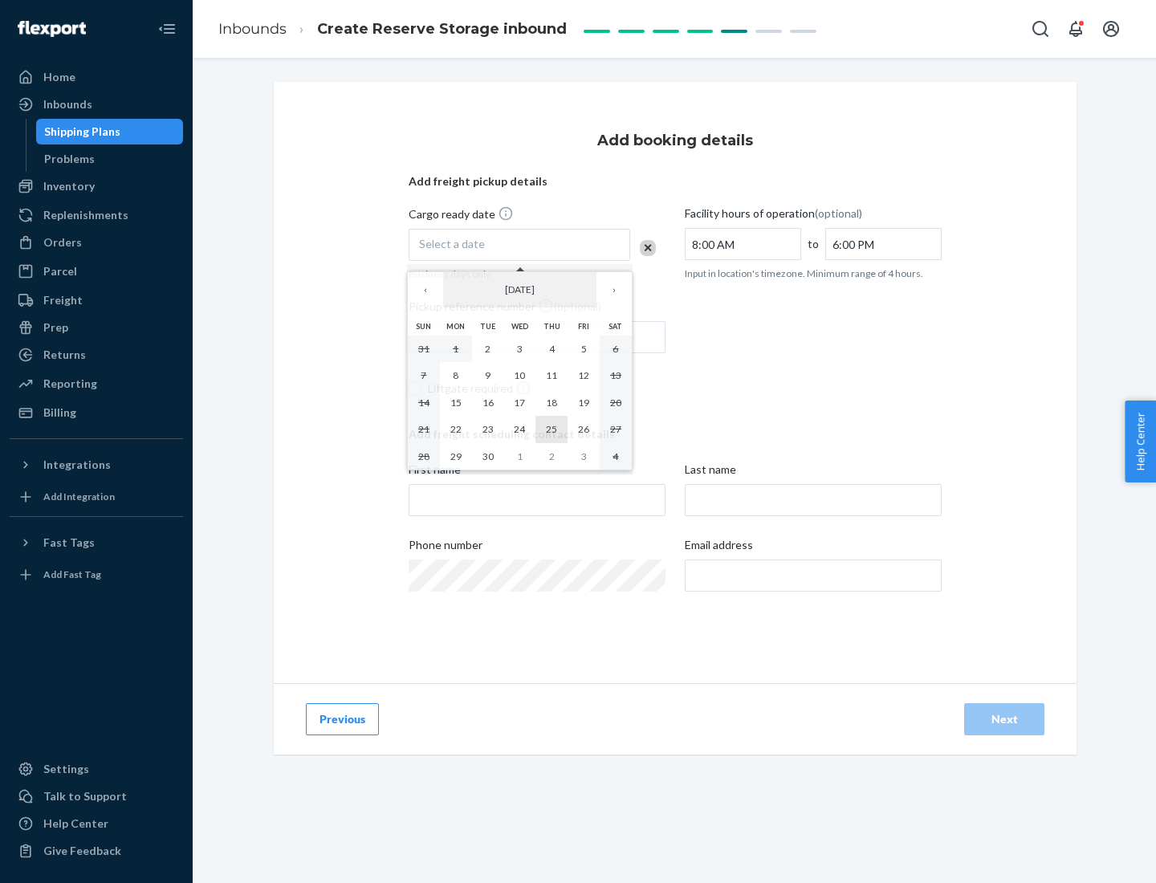
click at [551, 429] on abbr "25" at bounding box center [551, 429] width 11 height 12
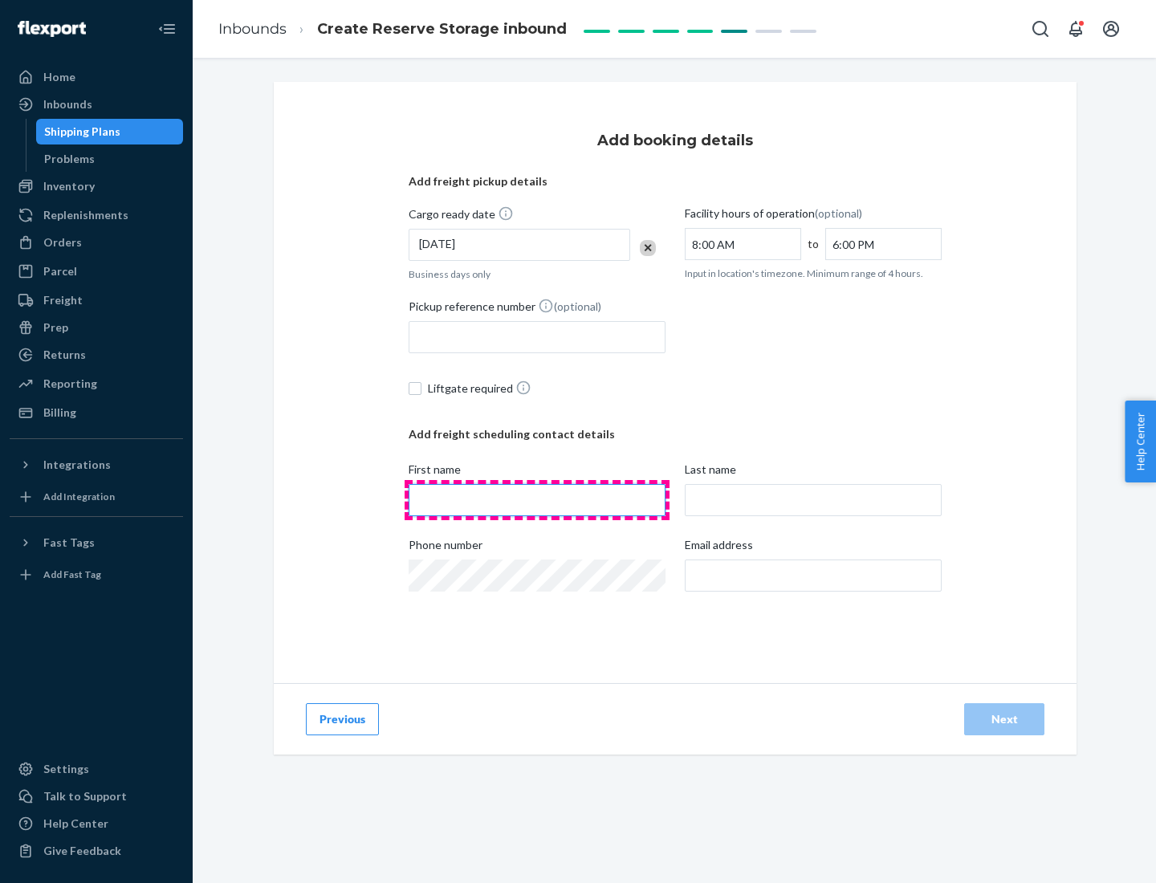
click at [537, 500] on input "First name" at bounding box center [536, 500] width 257 height 32
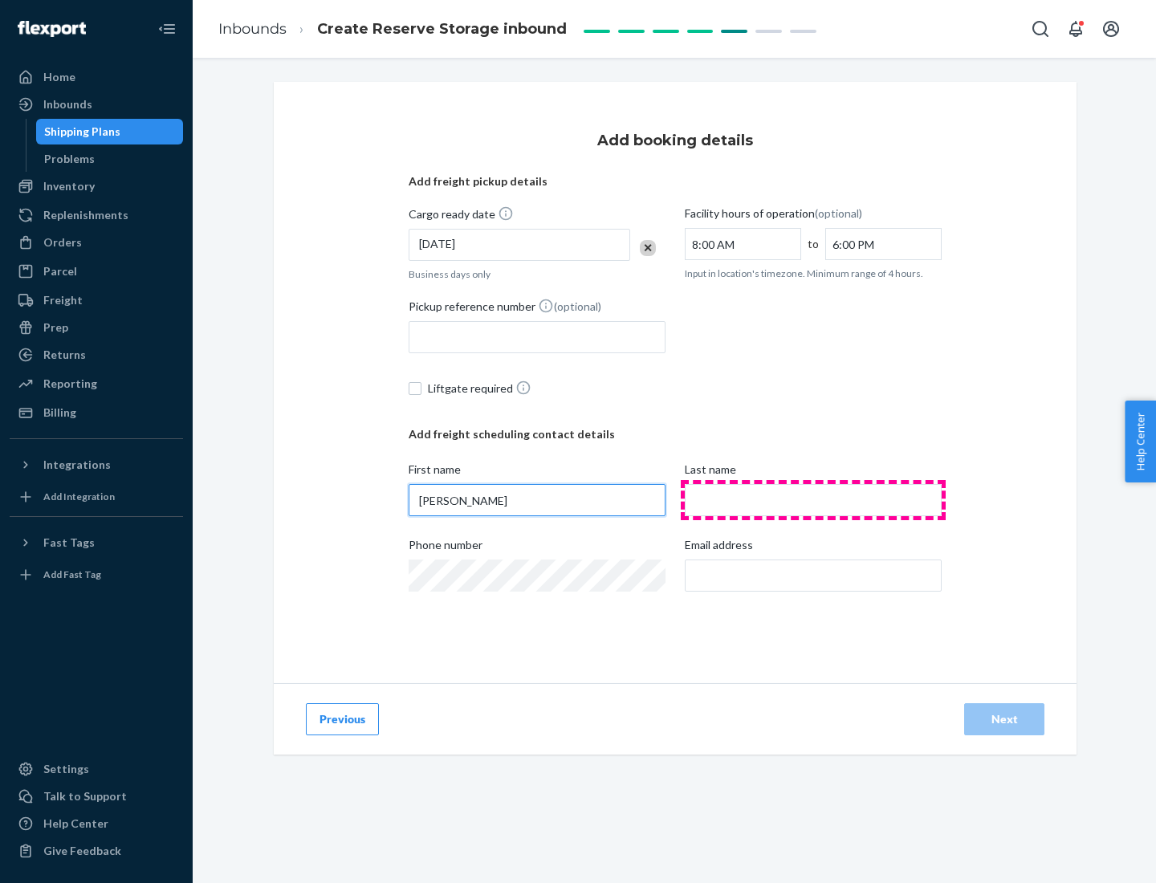
type input "[PERSON_NAME]"
click at [813, 500] on input "Last name" at bounding box center [813, 500] width 257 height 32
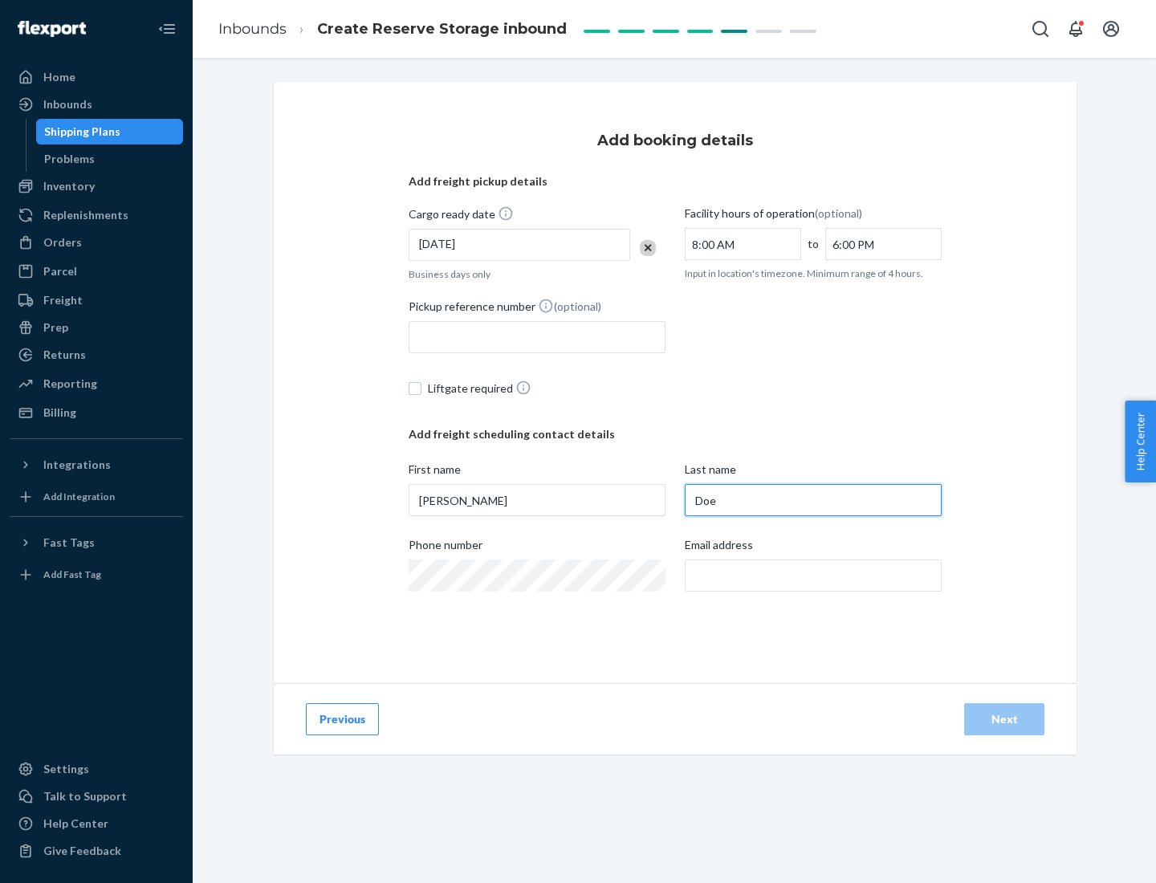
type input "Doe"
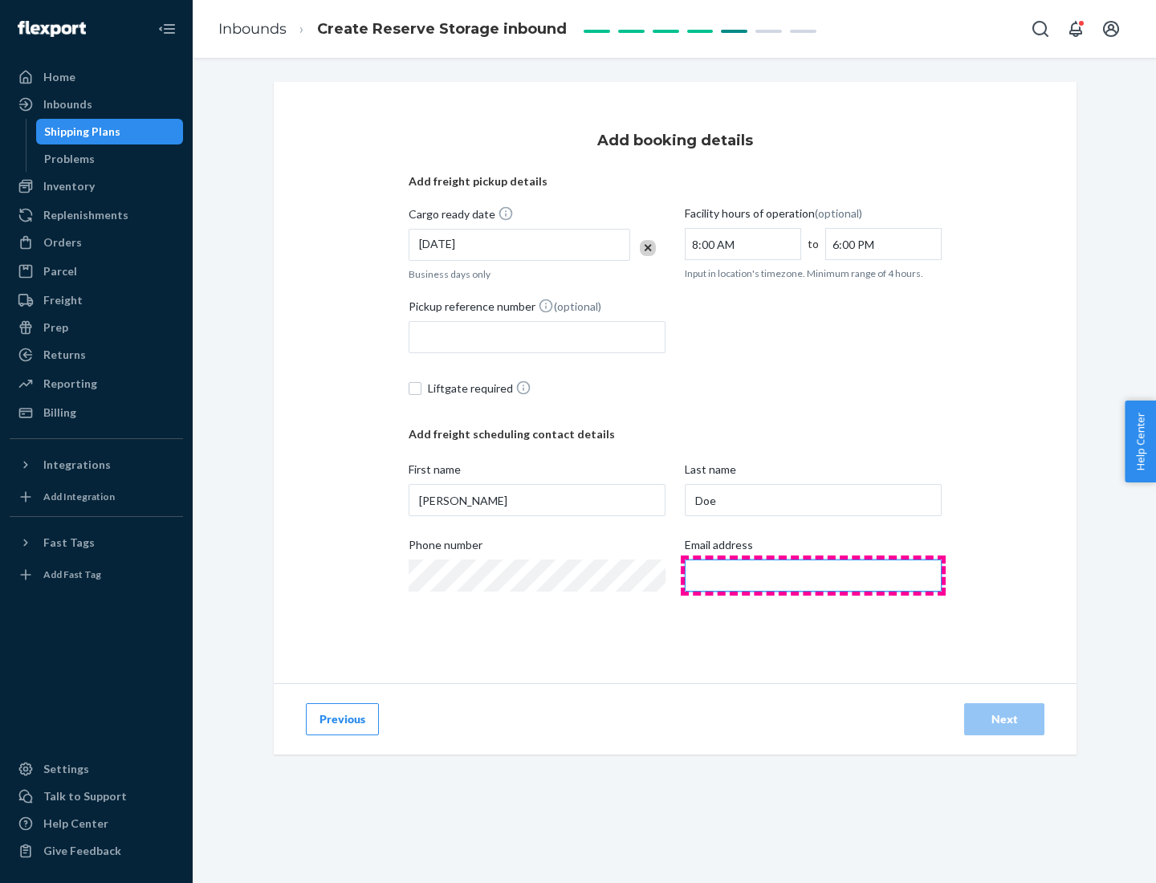
click at [813, 575] on input "Email address" at bounding box center [813, 575] width 257 height 32
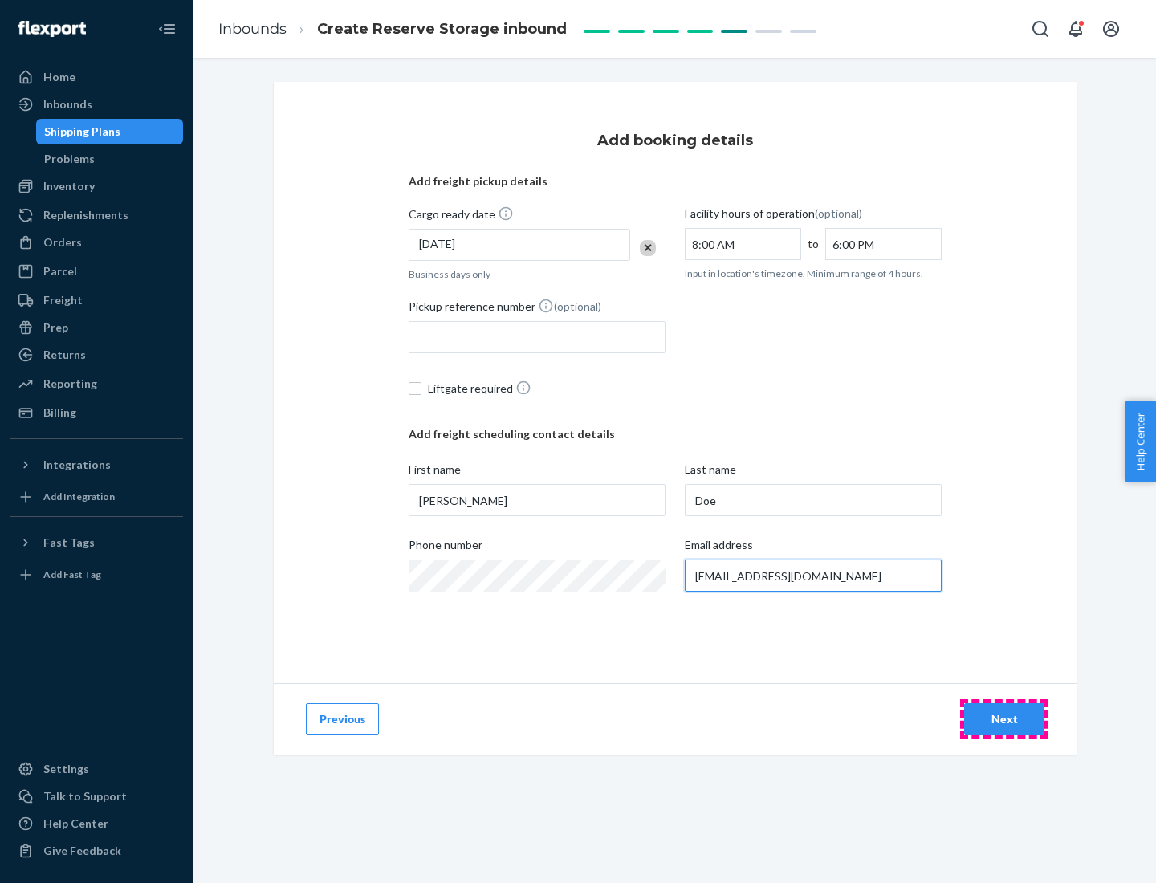
type input "[EMAIL_ADDRESS][DOMAIN_NAME]"
click at [1004, 719] on div "Next" at bounding box center [1003, 719] width 53 height 16
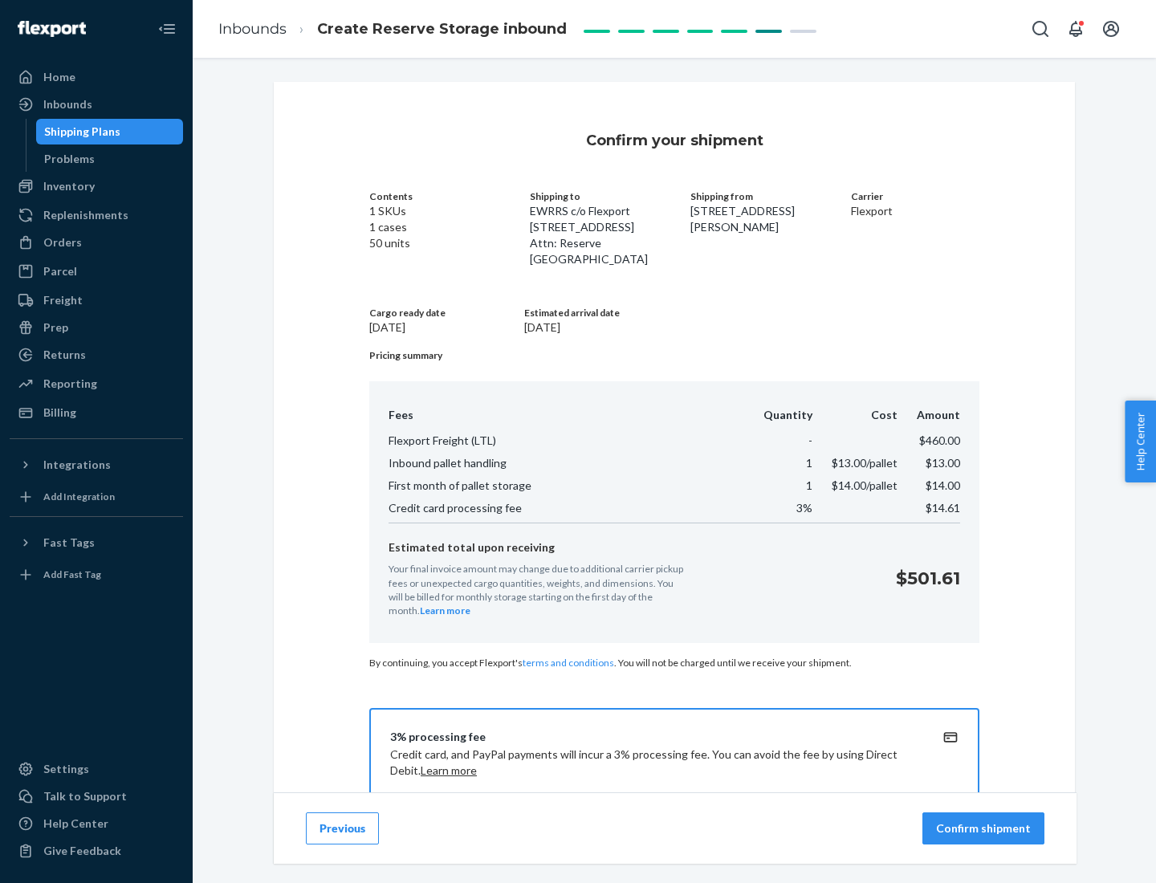
scroll to position [231, 0]
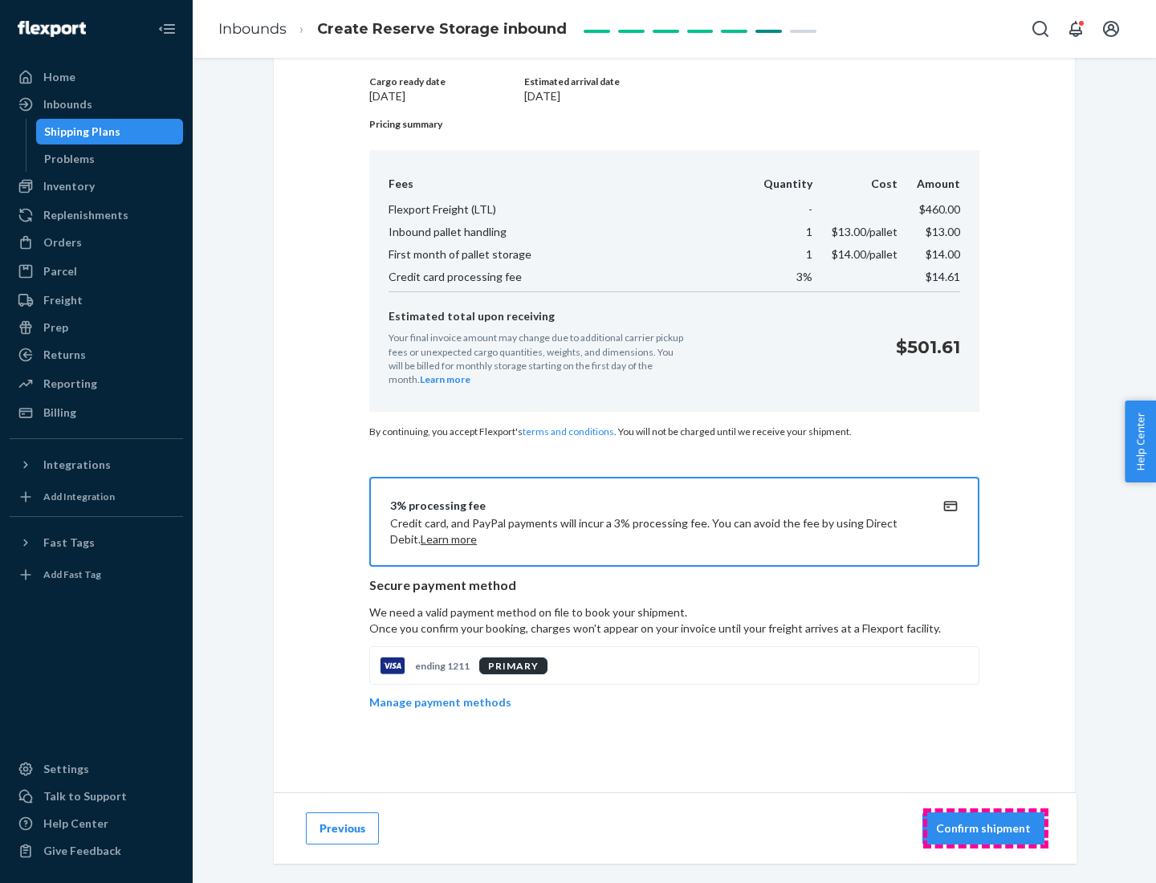
click at [985, 828] on p "Confirm shipment" at bounding box center [983, 828] width 95 height 16
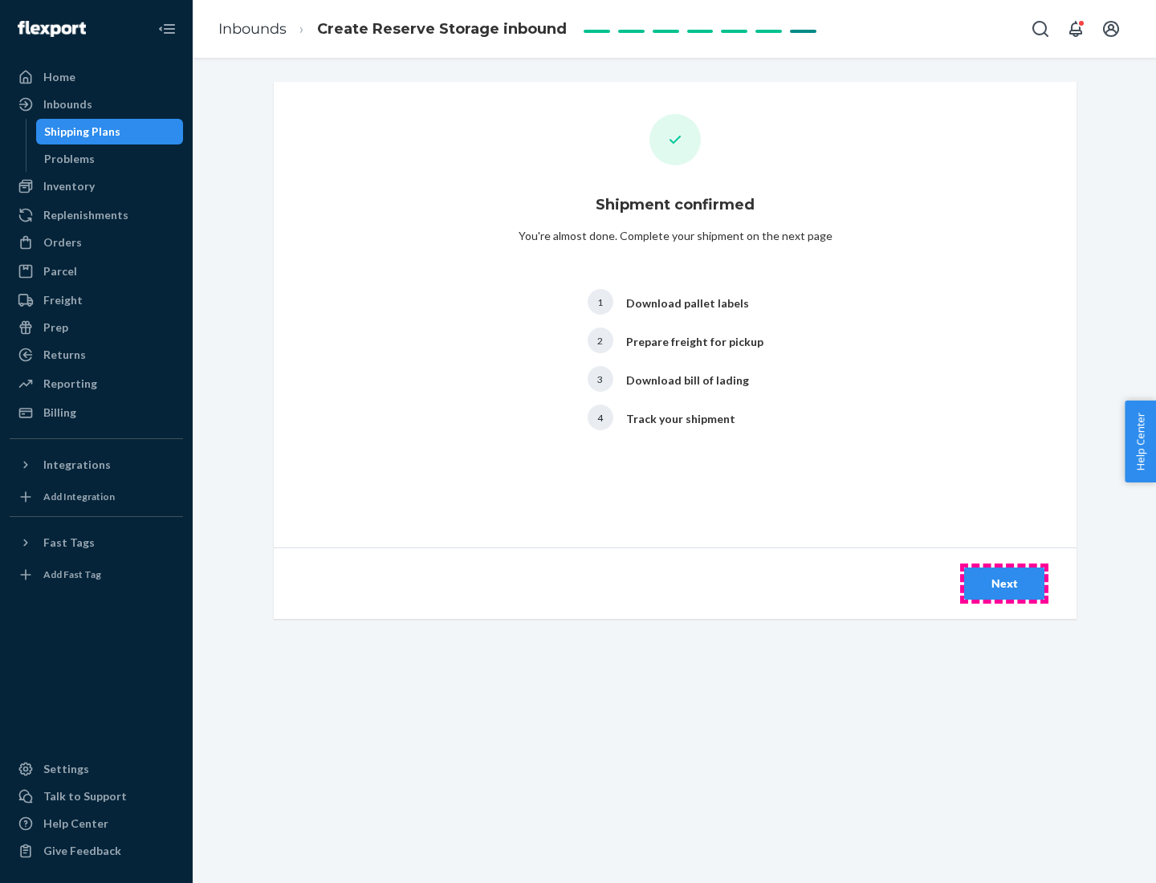
click at [1004, 583] on div "Next" at bounding box center [1003, 583] width 53 height 16
